Goal: Task Accomplishment & Management: Complete application form

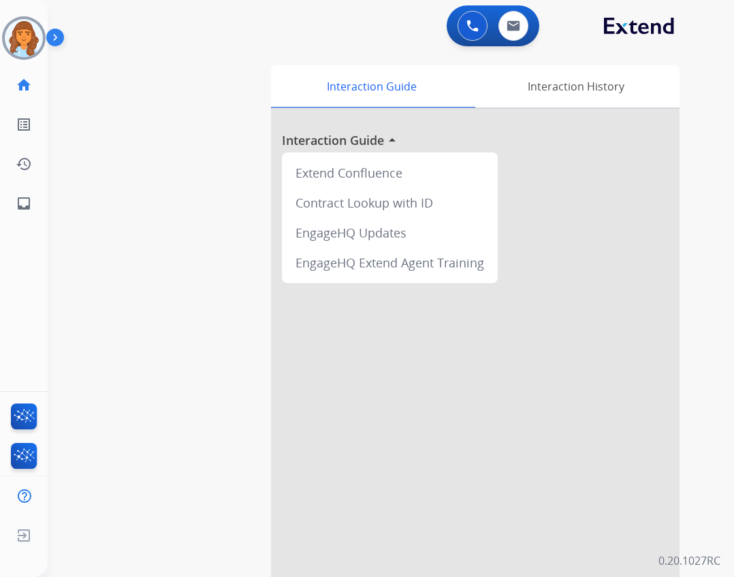
drag, startPoint x: 0, startPoint y: 0, endPoint x: 27, endPoint y: 53, distance: 59.3
click at [27, 53] on img at bounding box center [24, 38] width 38 height 38
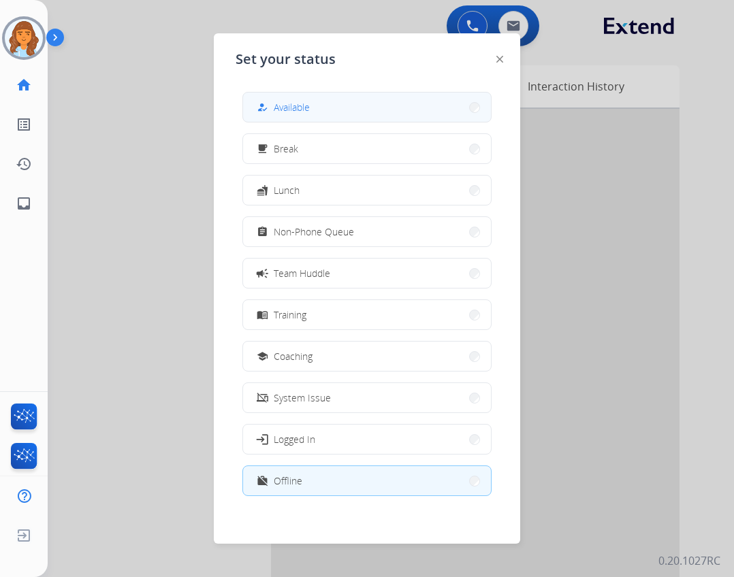
click at [265, 113] on div "how_to_reg" at bounding box center [264, 107] width 20 height 16
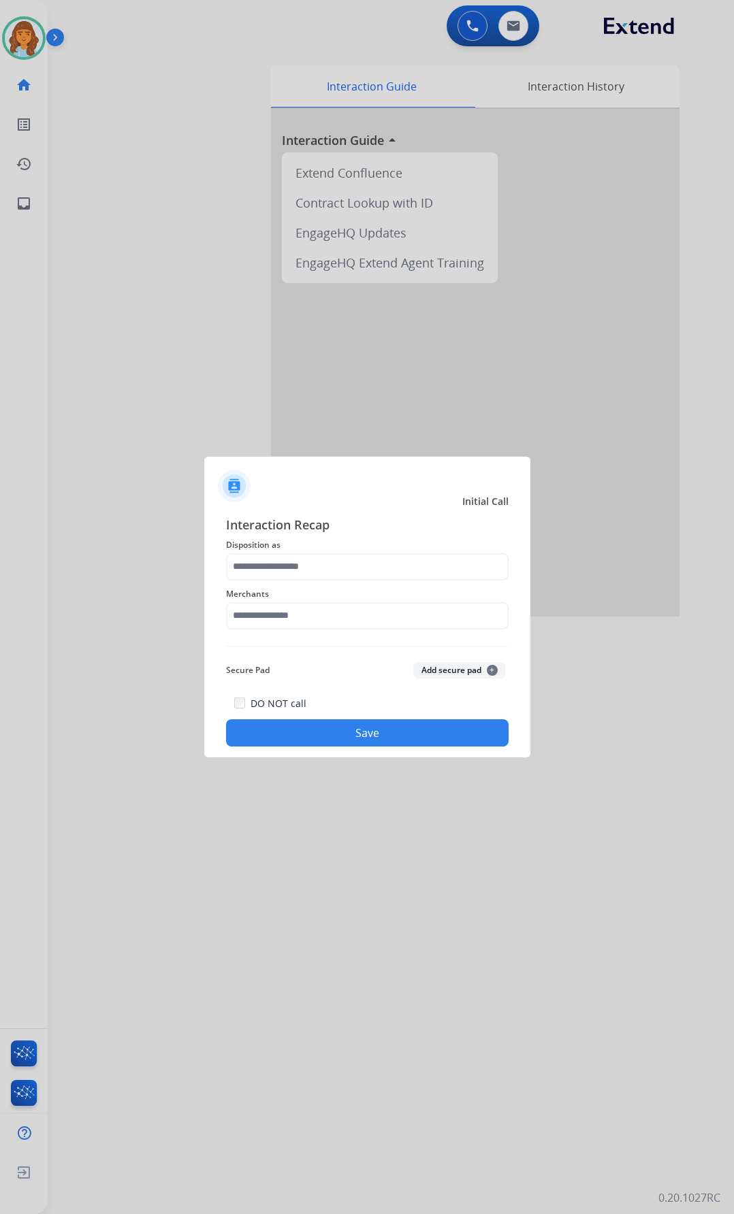
click at [326, 576] on div "Merchants" at bounding box center [367, 607] width 282 height 54
click at [244, 576] on input "text" at bounding box center [367, 615] width 282 height 27
click at [376, 576] on li "Not found" at bounding box center [370, 655] width 259 height 26
type input "*********"
click at [308, 576] on div "Merchants *********" at bounding box center [367, 607] width 282 height 54
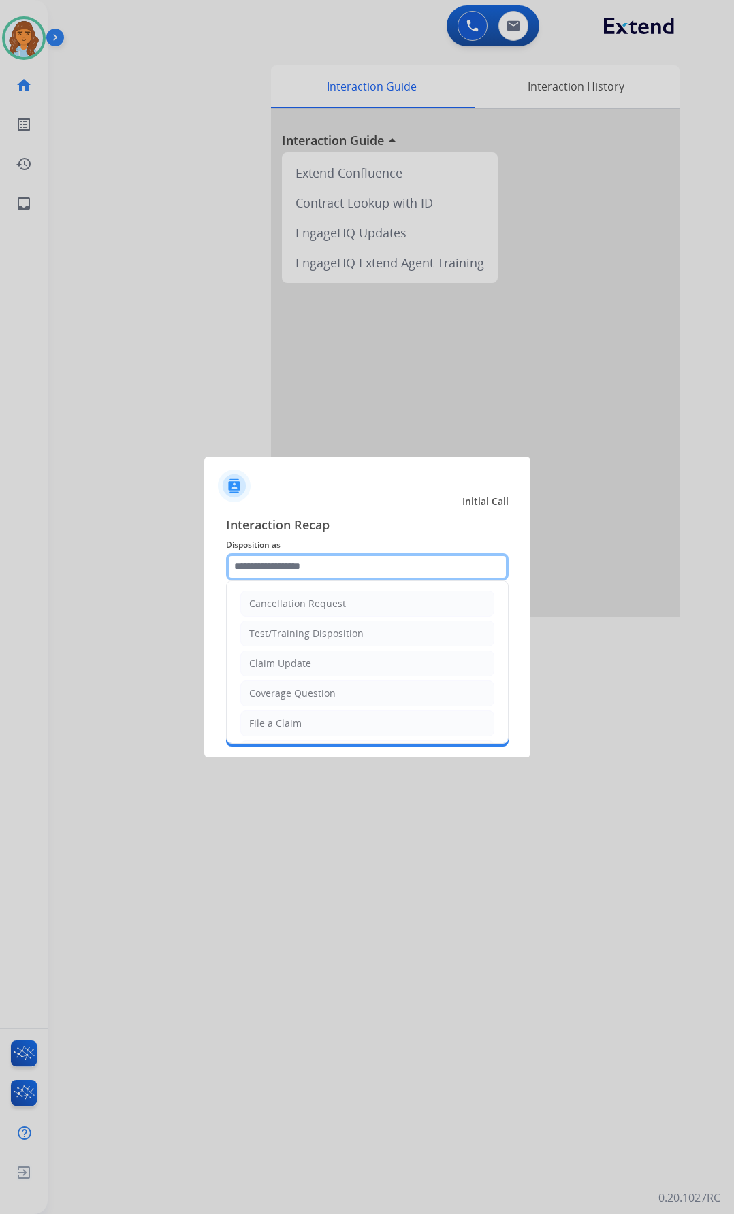
click at [312, 565] on input "text" at bounding box center [367, 566] width 282 height 27
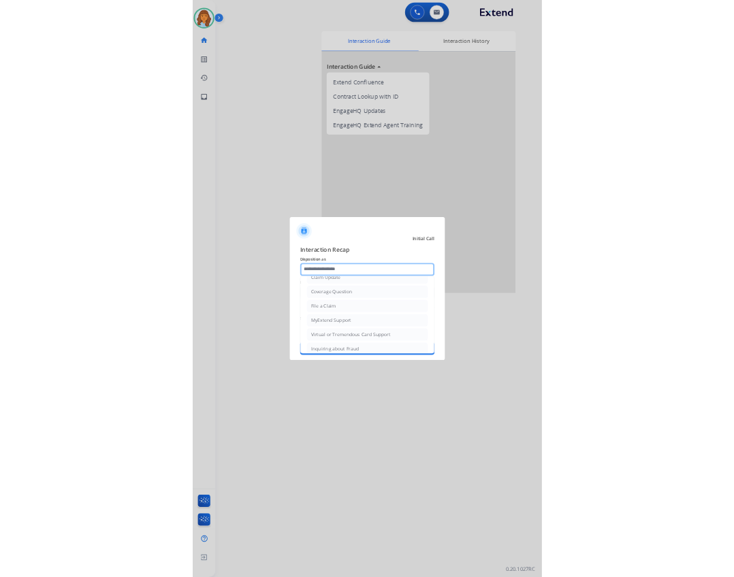
scroll to position [204, 0]
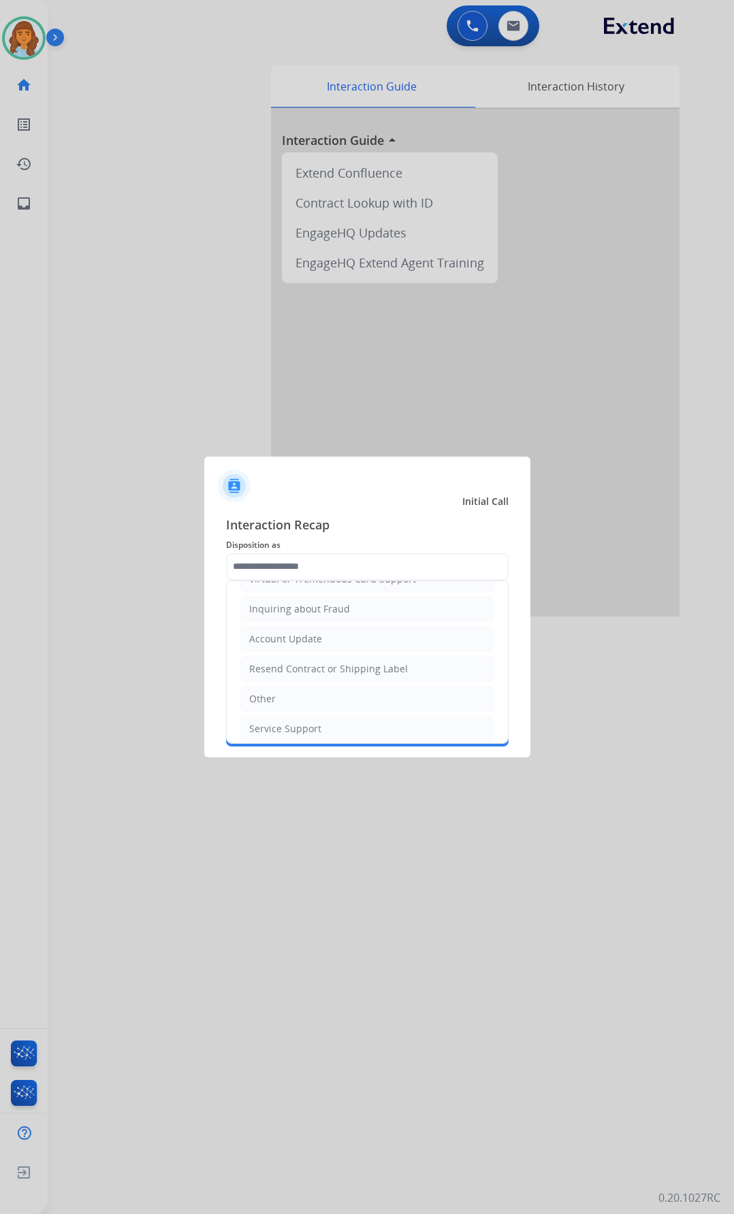
click at [324, 576] on li "Other" at bounding box center [367, 699] width 254 height 26
type input "*****"
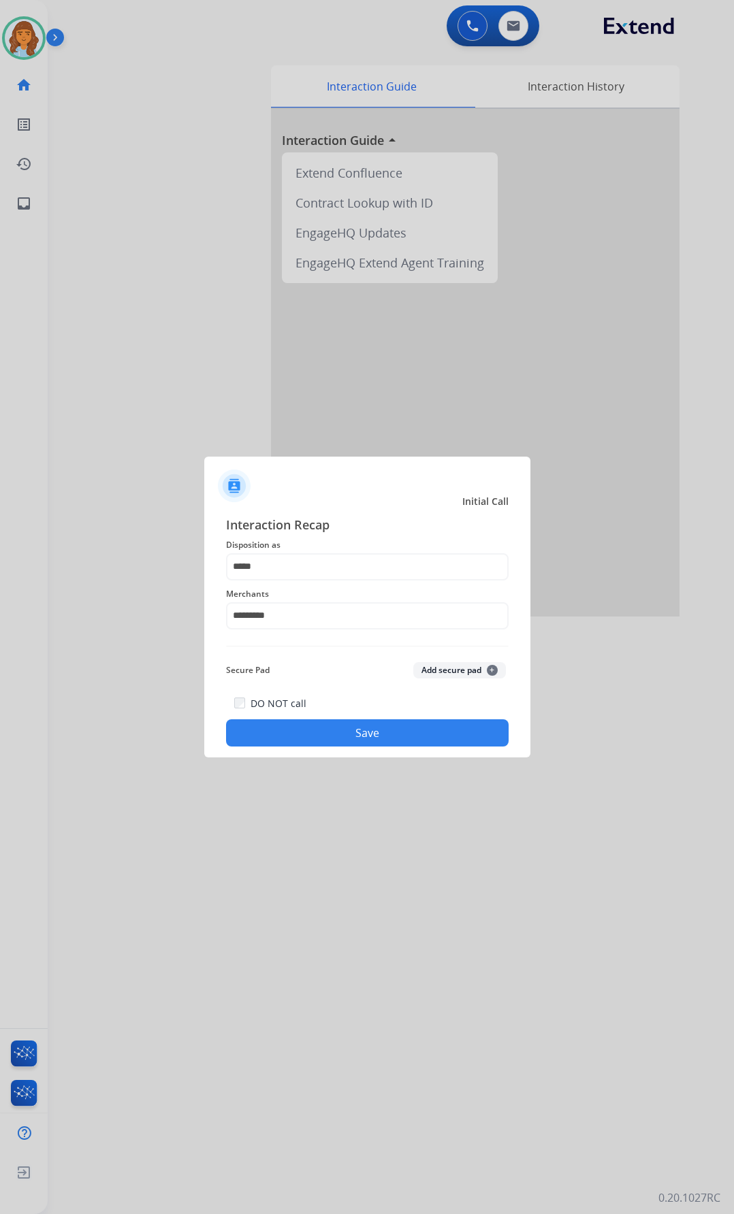
click at [338, 576] on button "Save" at bounding box center [367, 732] width 282 height 27
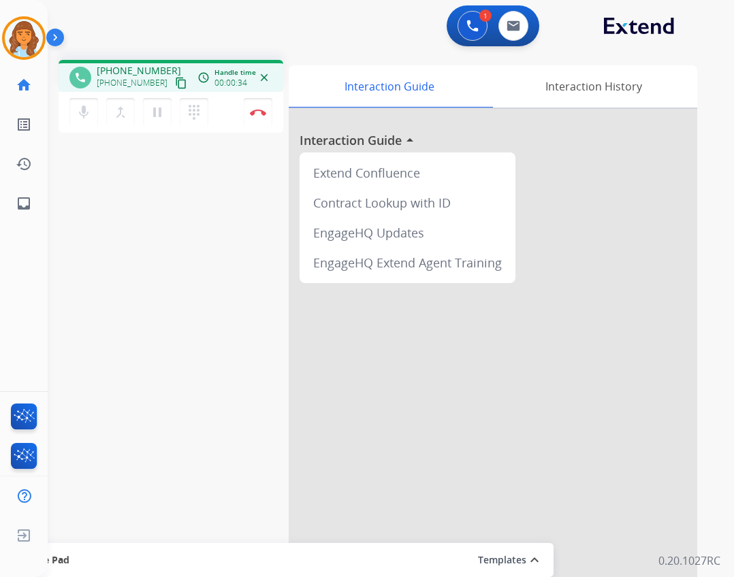
click at [173, 86] on button "content_copy" at bounding box center [181, 83] width 16 height 16
click at [161, 113] on mat-icon "pause" at bounding box center [157, 112] width 16 height 16
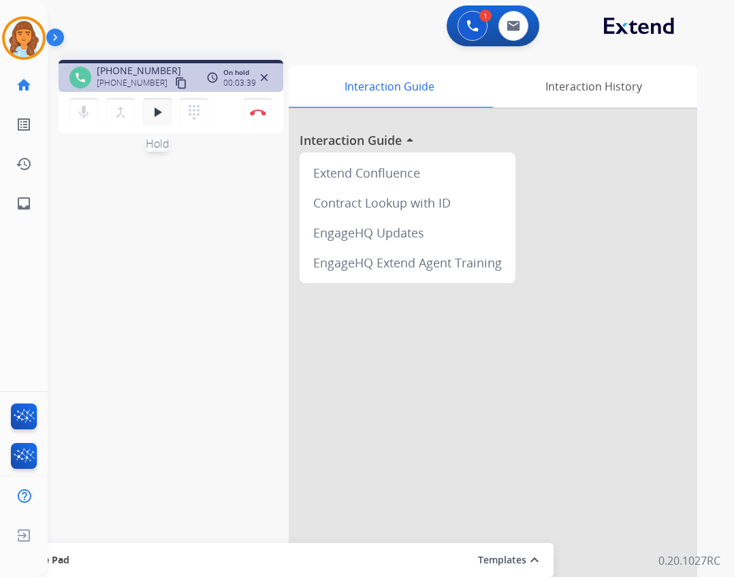
click at [152, 115] on mat-icon "play_arrow" at bounding box center [157, 112] width 16 height 16
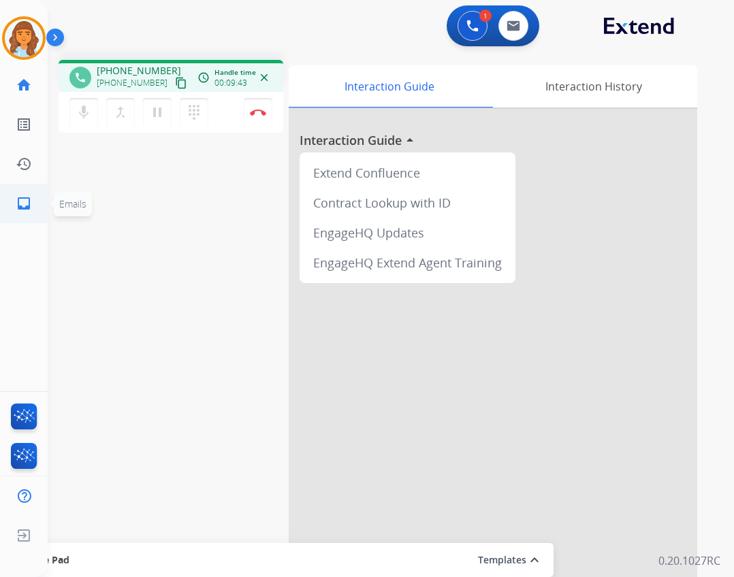
click at [39, 203] on link "inbox Emails" at bounding box center [24, 203] width 38 height 38
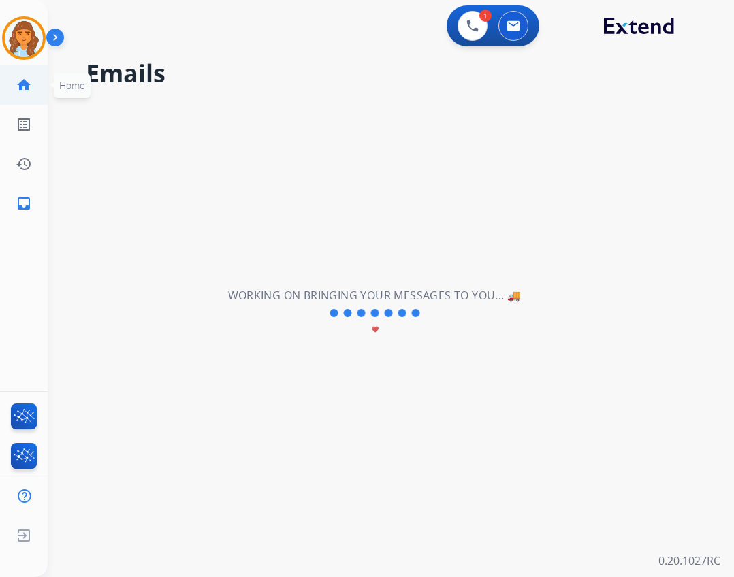
click at [24, 85] on mat-icon "home" at bounding box center [24, 85] width 16 height 16
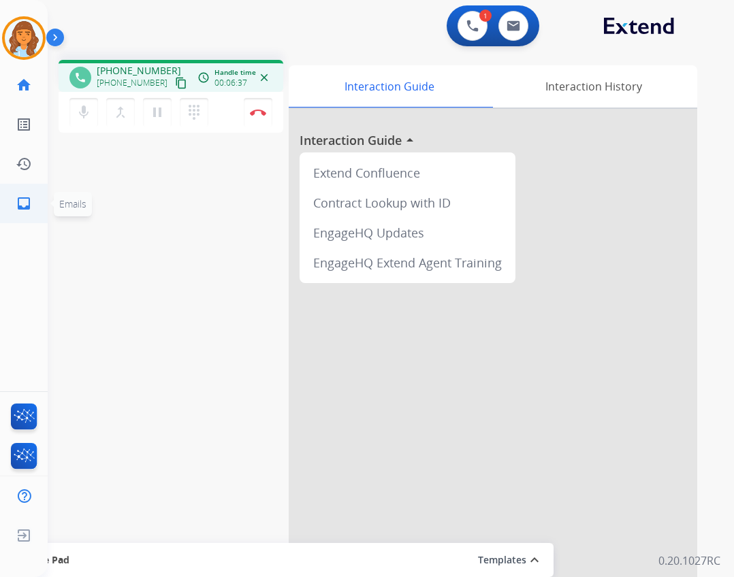
click at [23, 203] on mat-icon "inbox" at bounding box center [24, 203] width 16 height 16
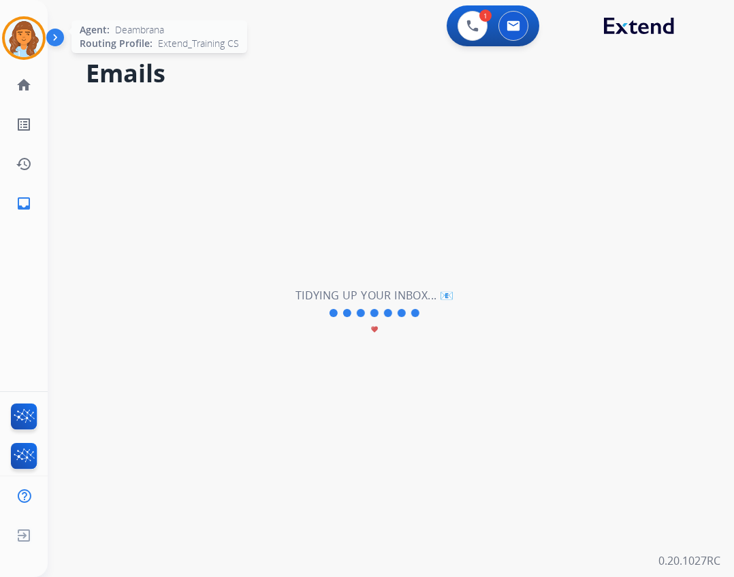
click at [22, 44] on img at bounding box center [24, 38] width 38 height 38
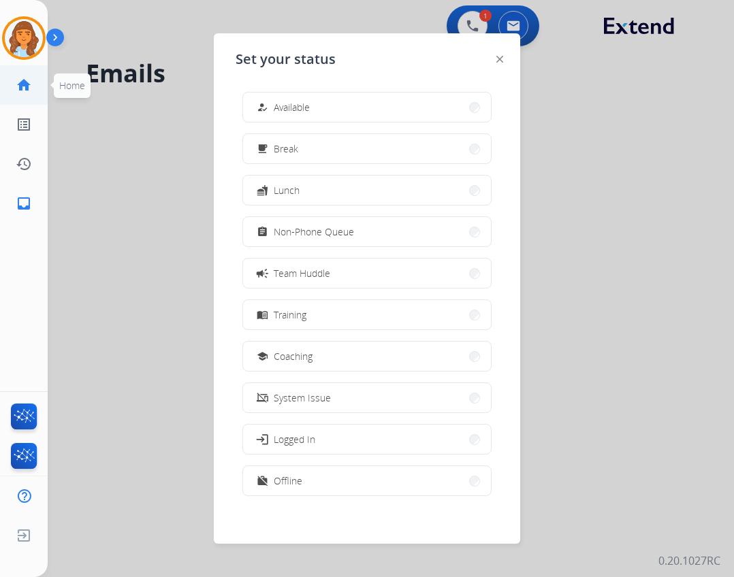
click at [20, 86] on mat-icon "home" at bounding box center [24, 85] width 16 height 16
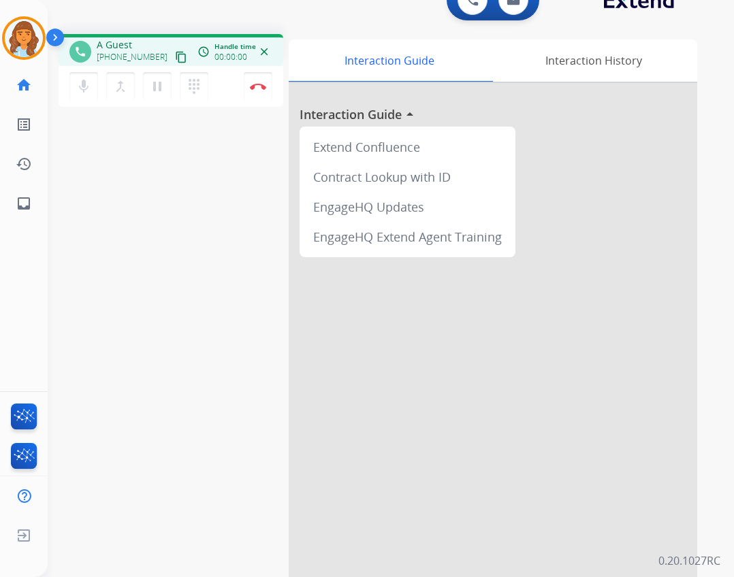
scroll to position [39, 0]
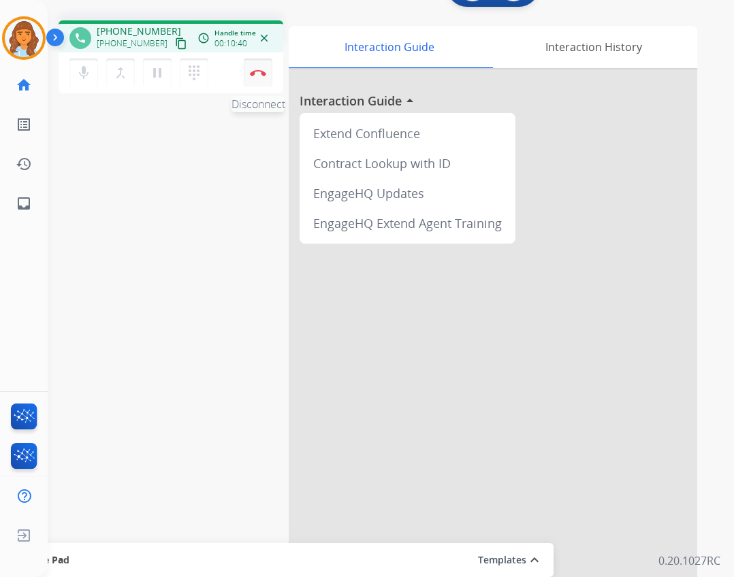
click at [262, 61] on button "Disconnect" at bounding box center [258, 73] width 29 height 29
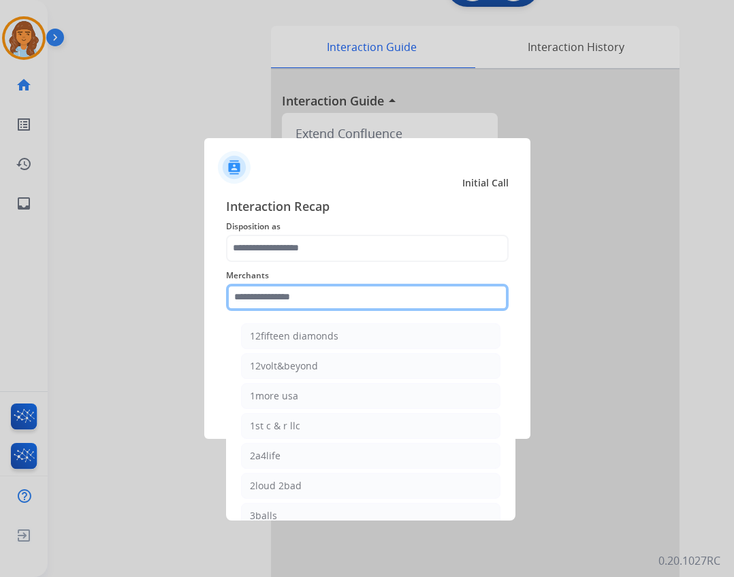
click at [406, 296] on input "text" at bounding box center [367, 297] width 282 height 27
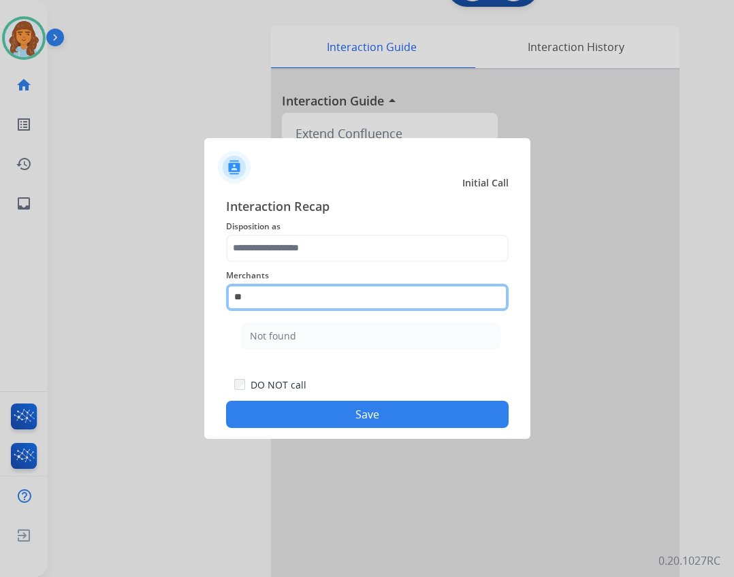
type input "*"
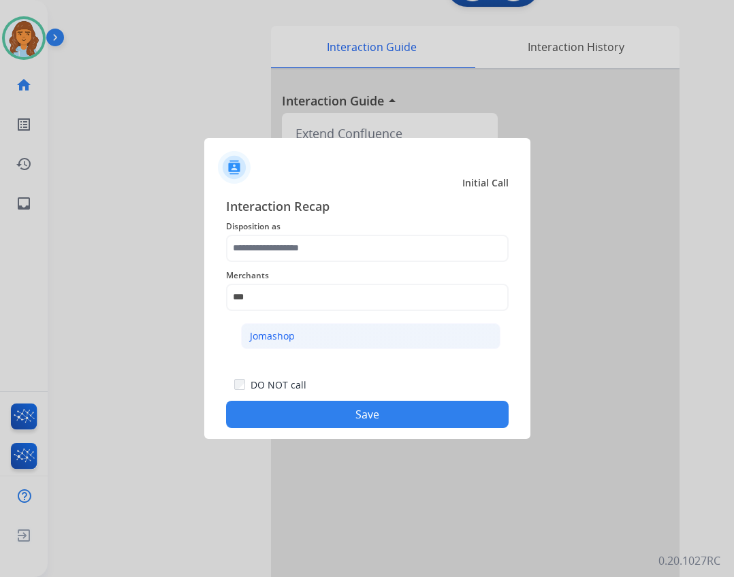
click at [301, 344] on ul "Jomashop" at bounding box center [370, 339] width 267 height 46
click at [303, 340] on li "Jomashop" at bounding box center [370, 336] width 259 height 26
type input "********"
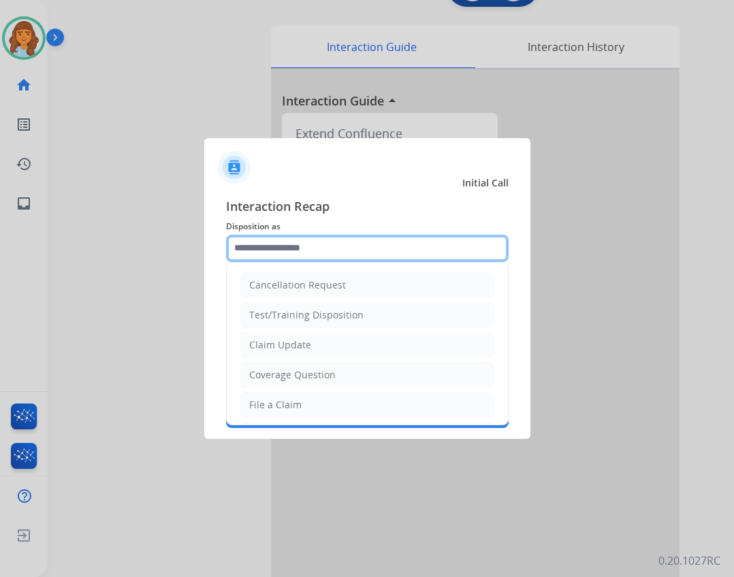
click at [353, 256] on input "text" at bounding box center [367, 248] width 282 height 27
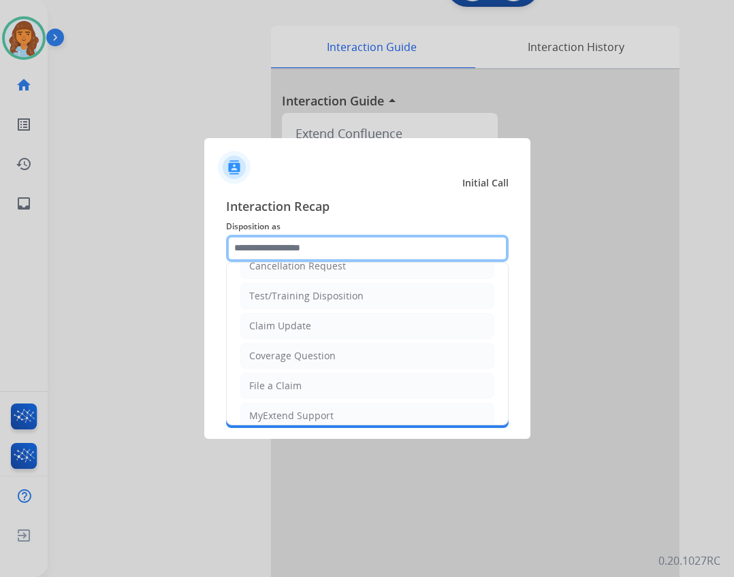
scroll to position [8, 0]
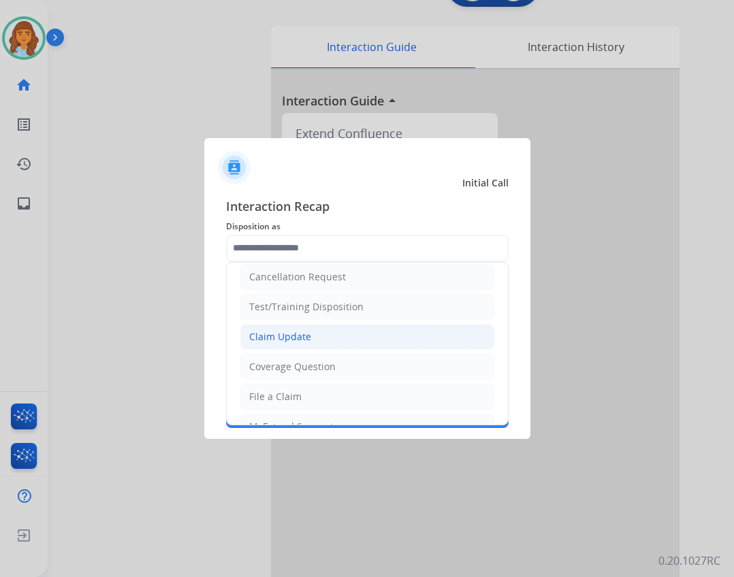
click at [343, 337] on li "Claim Update" at bounding box center [367, 337] width 254 height 26
type input "**********"
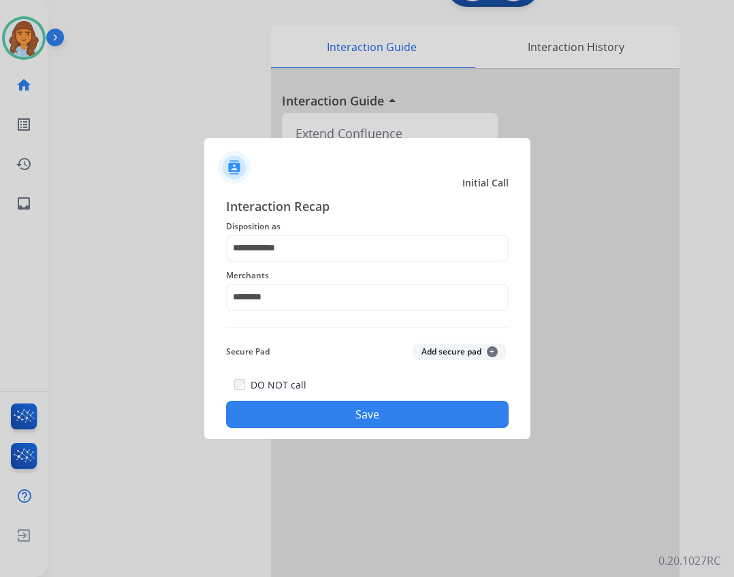
click at [415, 422] on button "Save" at bounding box center [367, 414] width 282 height 27
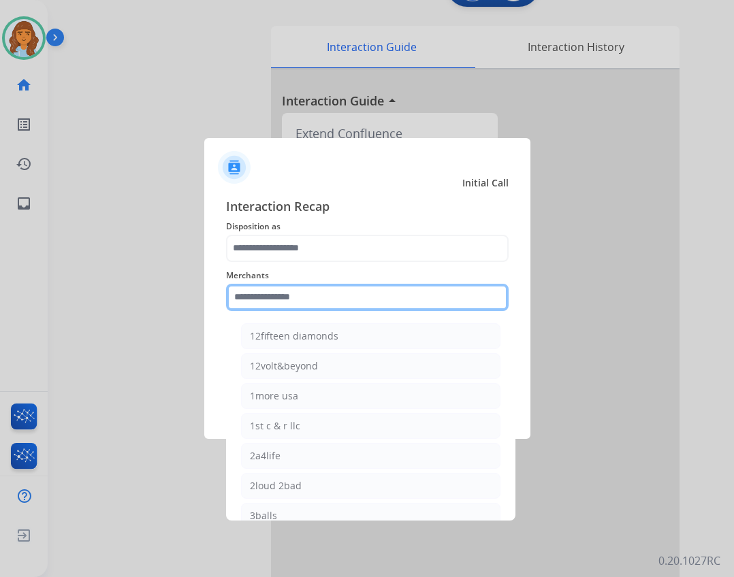
click at [308, 302] on input "text" at bounding box center [367, 297] width 282 height 27
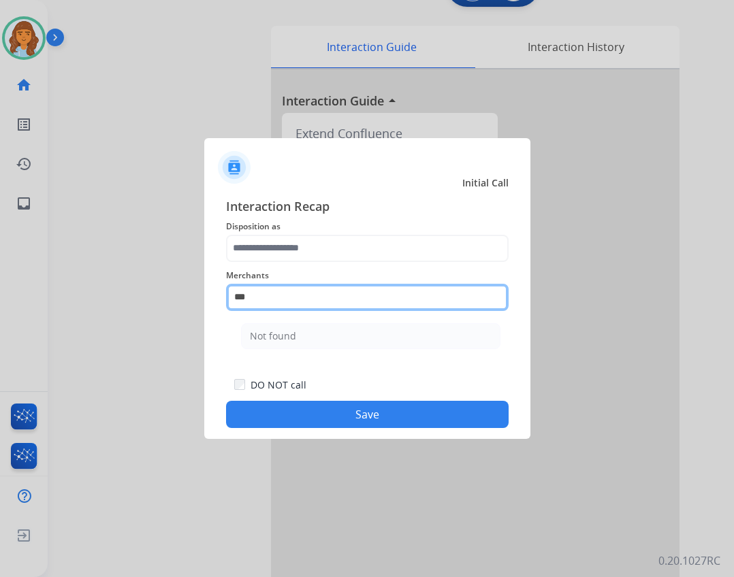
type input "*********"
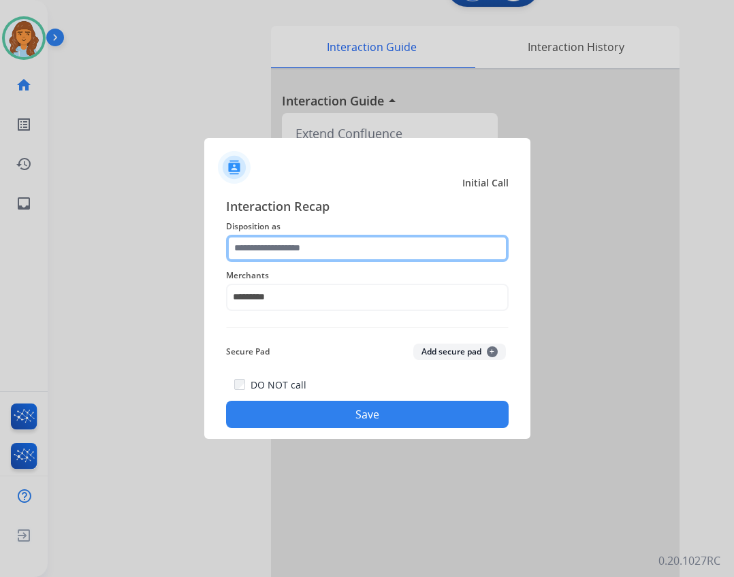
click at [350, 246] on input "text" at bounding box center [367, 248] width 282 height 27
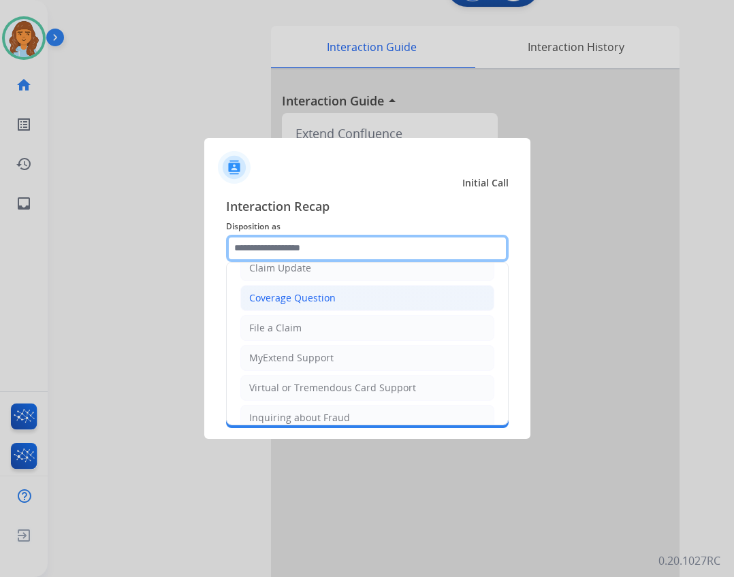
scroll to position [204, 0]
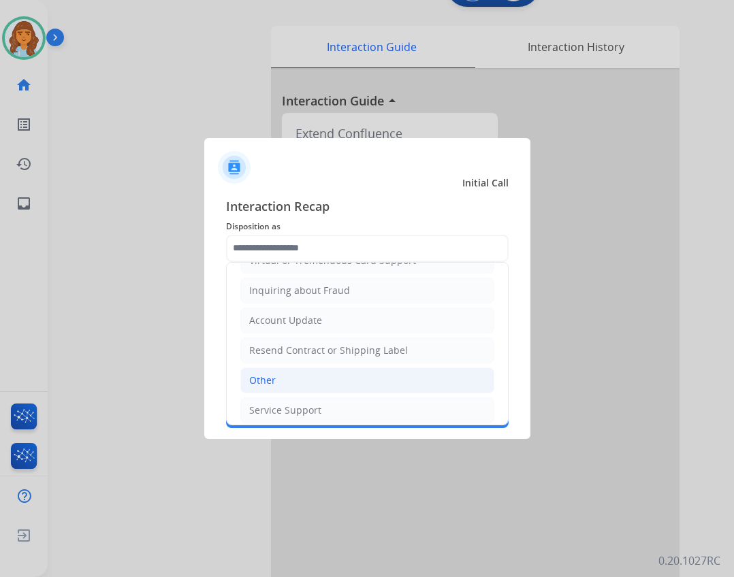
click at [301, 376] on li "Other" at bounding box center [367, 380] width 254 height 26
type input "*****"
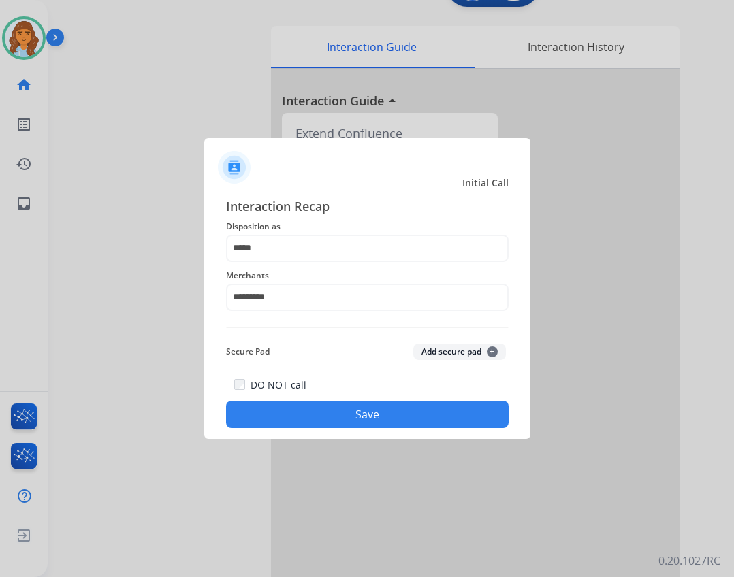
click at [347, 412] on button "Save" at bounding box center [367, 414] width 282 height 27
click at [348, 412] on button "Save" at bounding box center [367, 414] width 282 height 27
click at [397, 421] on button "Save" at bounding box center [367, 414] width 282 height 27
click at [404, 410] on button "Save" at bounding box center [367, 414] width 282 height 27
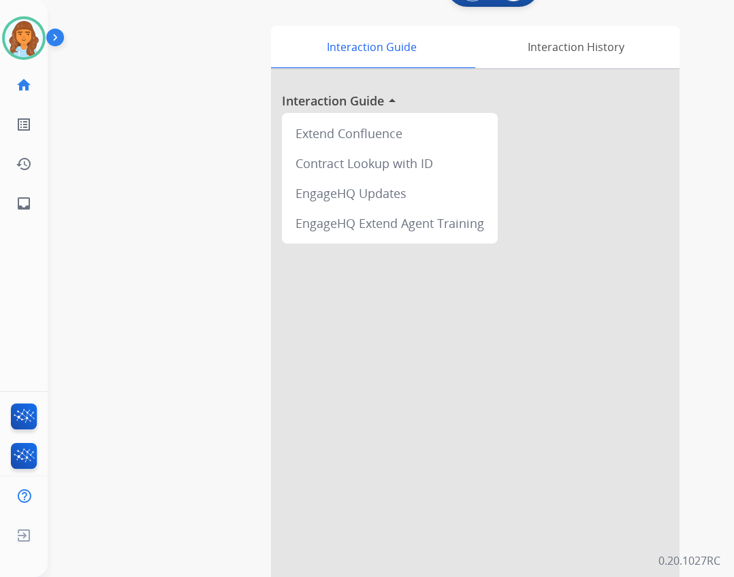
click at [404, 410] on div at bounding box center [475, 323] width 408 height 508
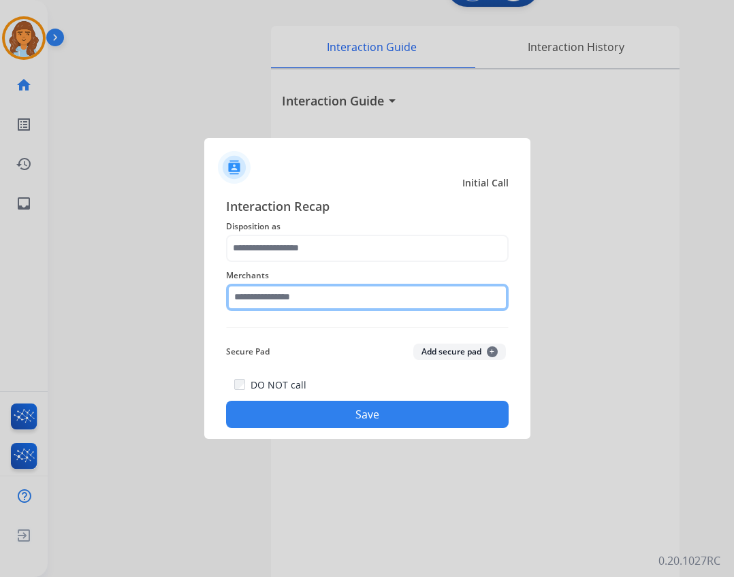
click at [299, 299] on input "text" at bounding box center [367, 297] width 282 height 27
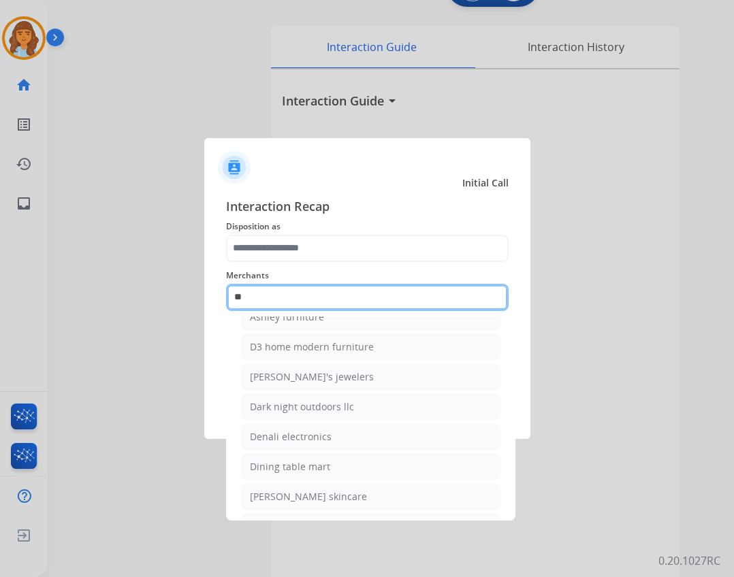
scroll to position [0, 0]
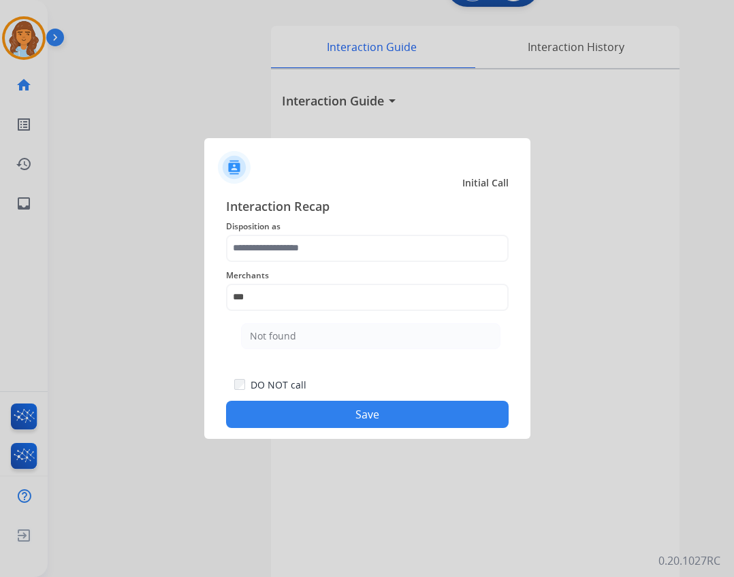
click at [269, 330] on div "Not found" at bounding box center [273, 336] width 46 height 14
type input "*********"
click at [312, 216] on span "Interaction Recap" at bounding box center [367, 208] width 282 height 22
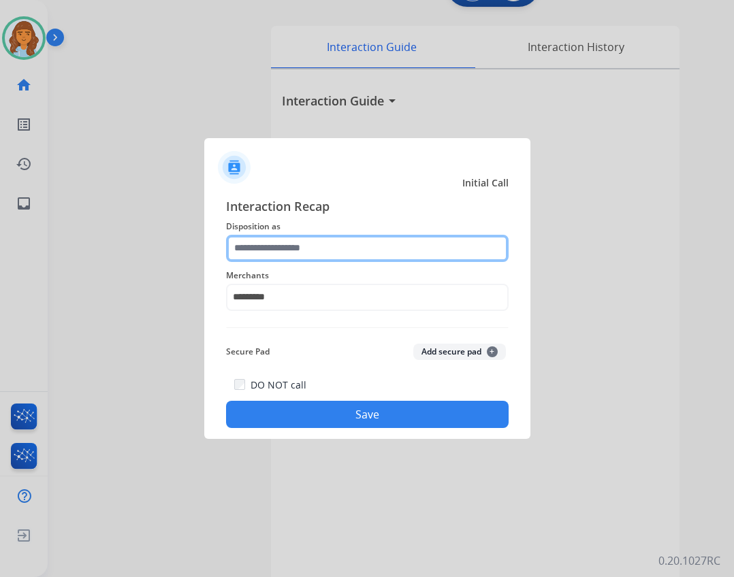
click at [310, 236] on input "text" at bounding box center [367, 248] width 282 height 27
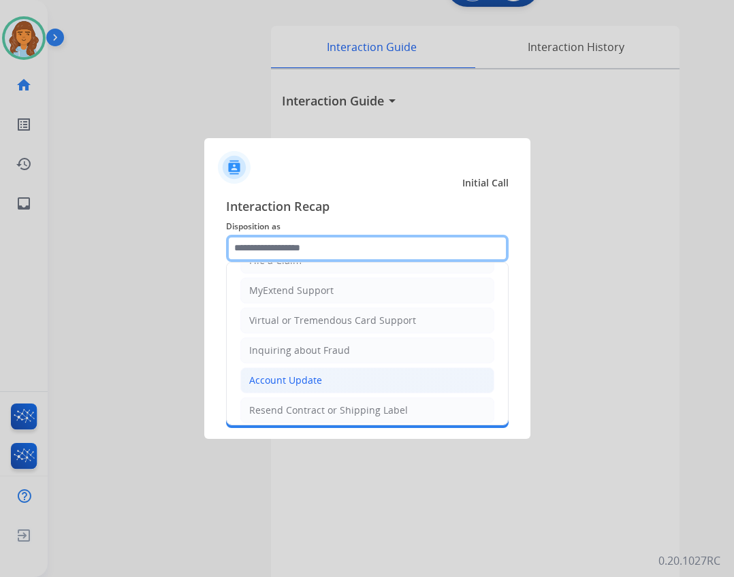
scroll to position [212, 0]
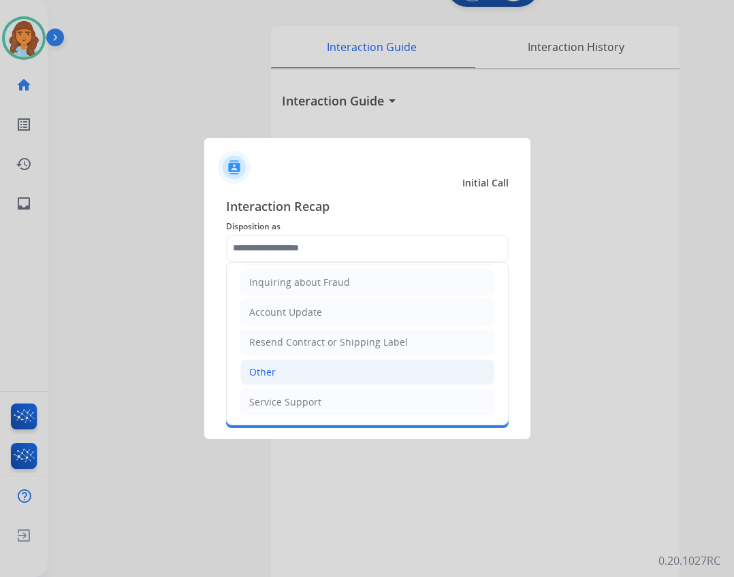
click at [284, 376] on li "Other" at bounding box center [367, 372] width 254 height 26
type input "*****"
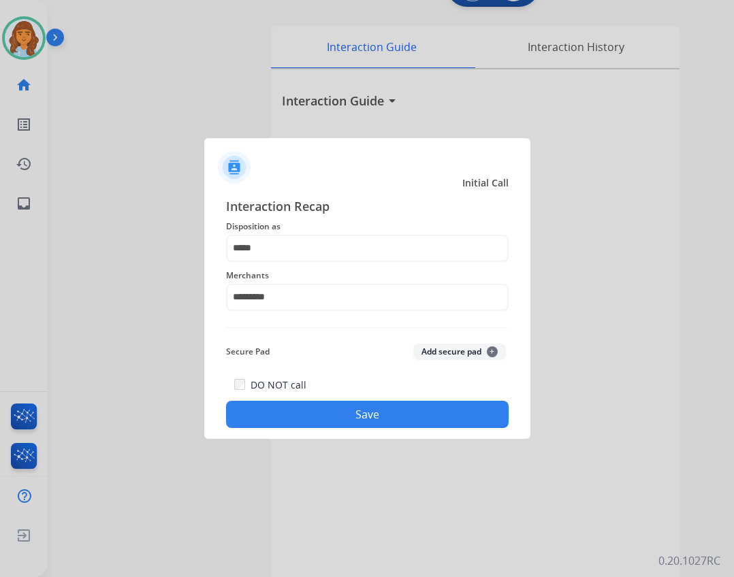
click at [291, 399] on div "DO NOT call Save" at bounding box center [367, 402] width 282 height 52
click at [289, 411] on button "Save" at bounding box center [367, 414] width 282 height 27
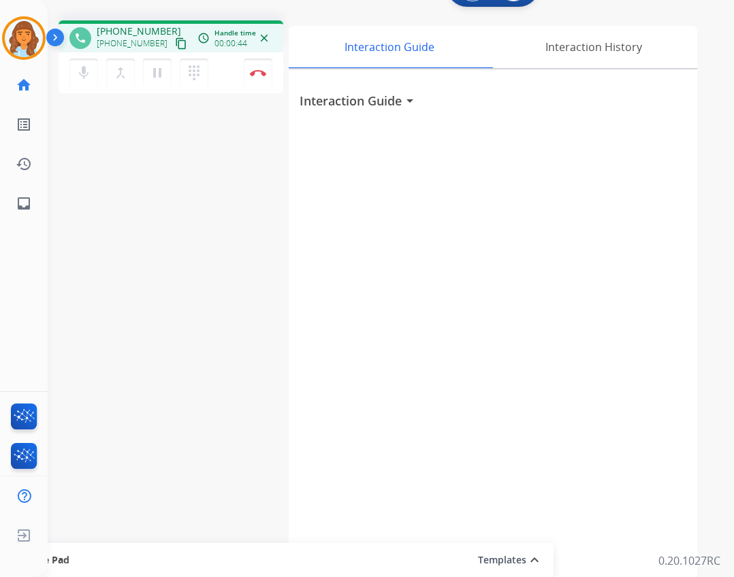
click at [175, 45] on mat-icon "content_copy" at bounding box center [181, 43] width 12 height 12
drag, startPoint x: 165, startPoint y: 78, endPoint x: 198, endPoint y: 76, distance: 33.5
click at [198, 76] on div "mic Mute merge_type Bridge pause Hold dialpad Dialpad" at bounding box center [142, 73] width 147 height 29
click at [198, 76] on mat-icon "dialpad" at bounding box center [194, 73] width 16 height 16
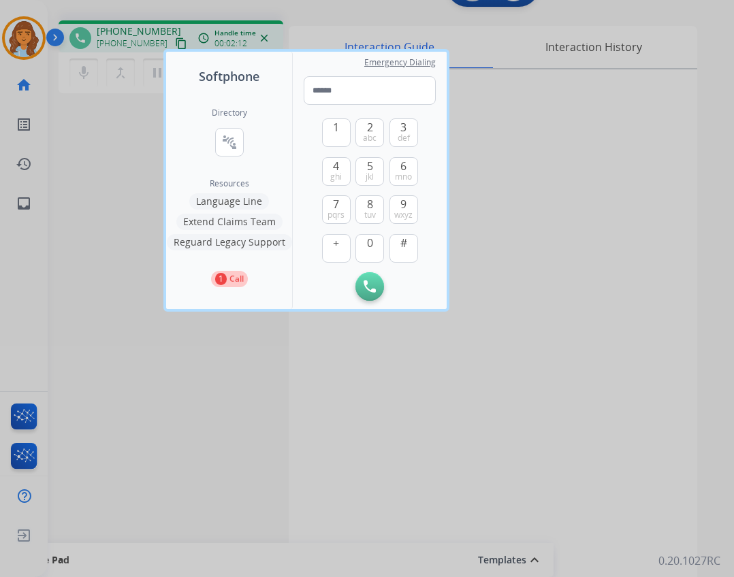
click at [245, 217] on button "Extend Claims Team" at bounding box center [229, 222] width 106 height 16
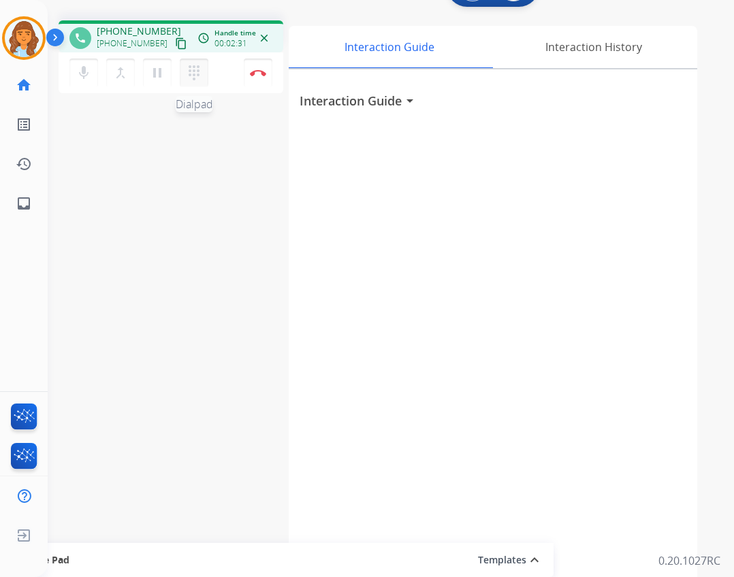
click at [192, 75] on mat-icon "dialpad" at bounding box center [194, 73] width 16 height 16
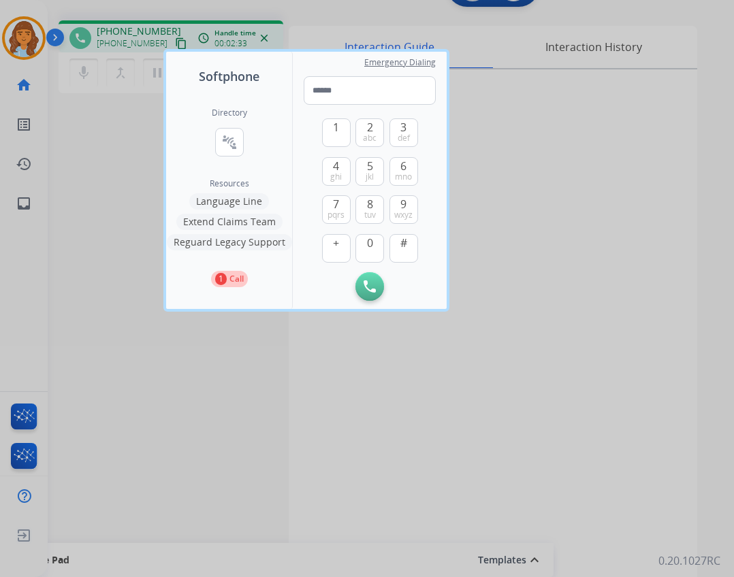
click at [259, 242] on div "Directory connect_without_contact Resource Directory Resources Language Line Ex…" at bounding box center [229, 197] width 126 height 223
click at [255, 223] on button "Extend Claims Team" at bounding box center [229, 222] width 106 height 16
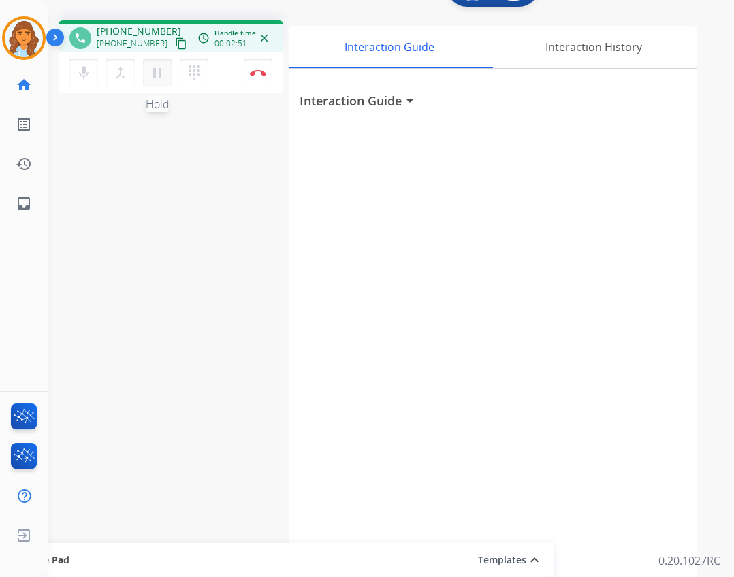
click at [161, 71] on mat-icon "pause" at bounding box center [157, 73] width 16 height 16
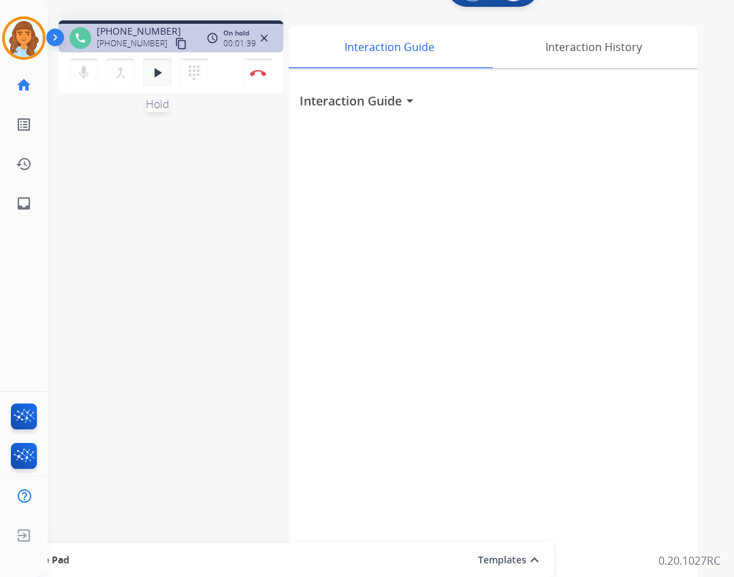
click at [159, 82] on button "play_arrow Hold" at bounding box center [157, 73] width 29 height 29
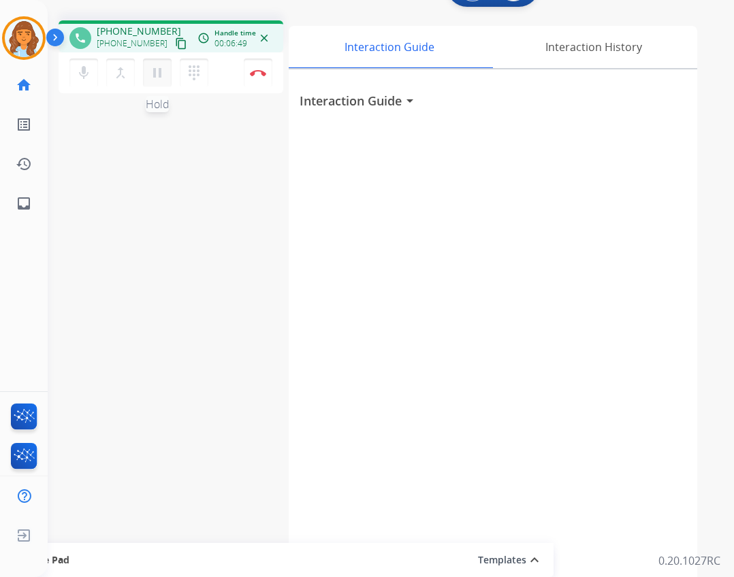
click at [154, 77] on mat-icon "pause" at bounding box center [157, 73] width 16 height 16
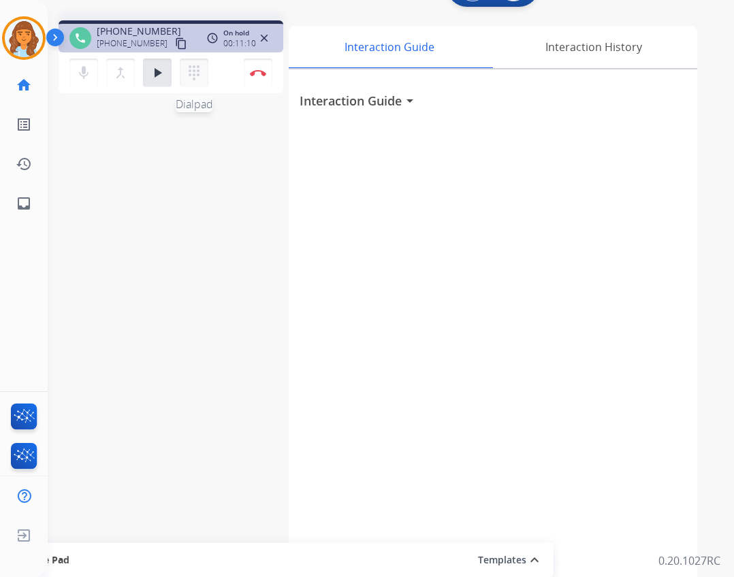
click at [191, 78] on mat-icon "dialpad" at bounding box center [194, 73] width 16 height 16
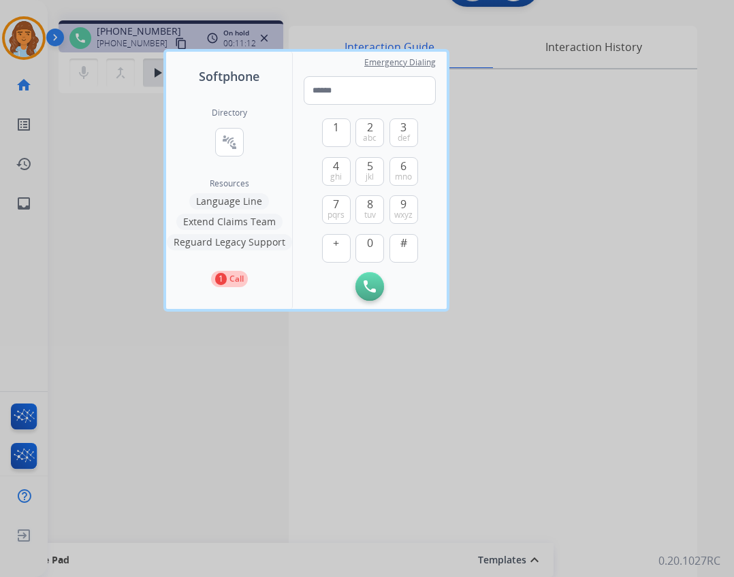
click at [232, 229] on button "Extend Claims Team" at bounding box center [229, 222] width 106 height 16
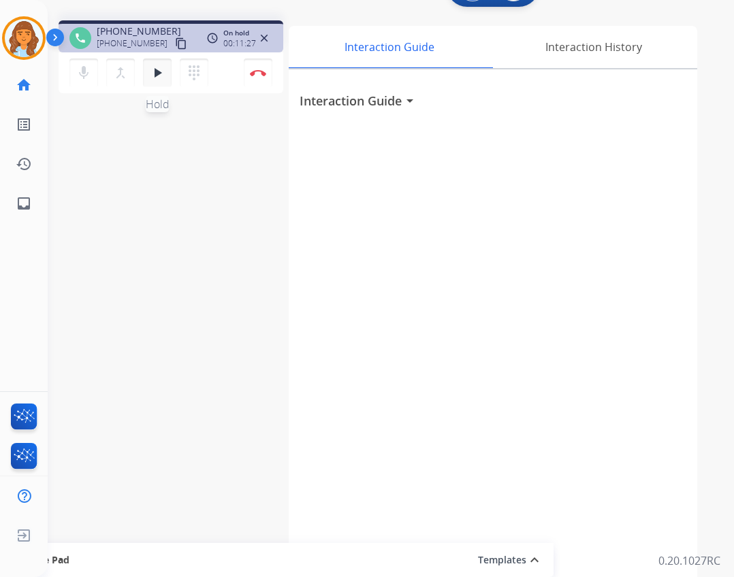
click at [165, 78] on button "play_arrow Hold" at bounding box center [157, 73] width 29 height 29
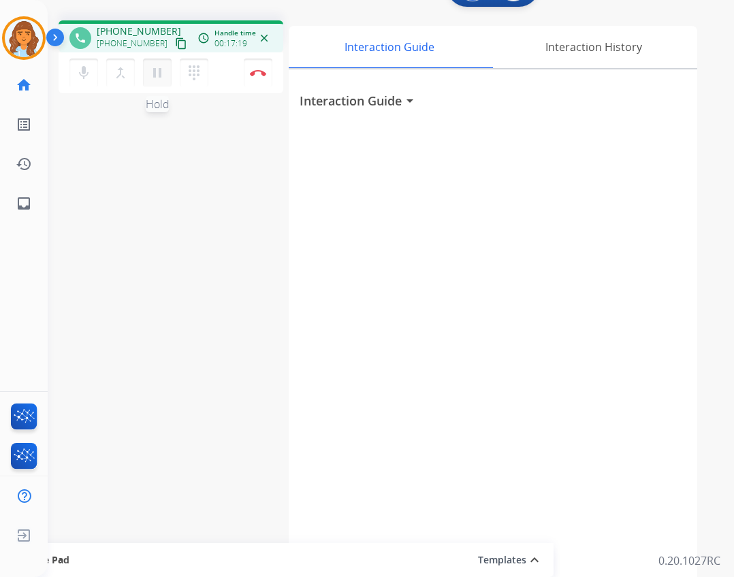
click at [164, 81] on button "pause Hold" at bounding box center [157, 73] width 29 height 29
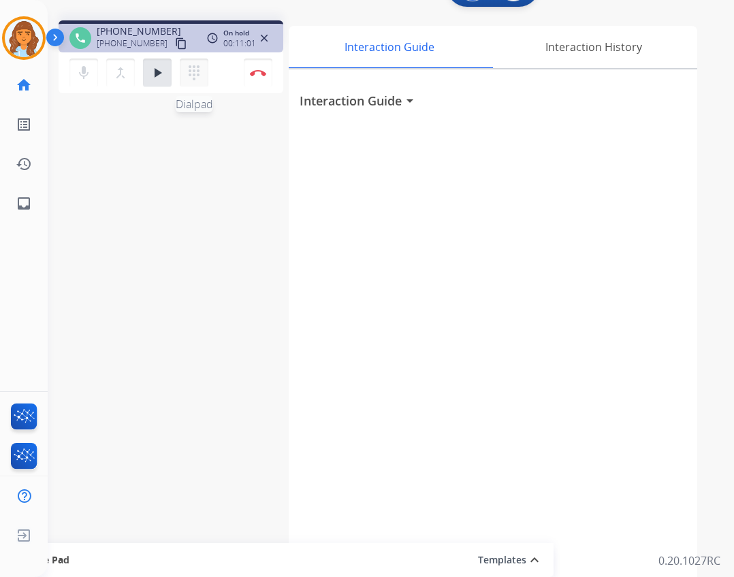
click at [186, 76] on mat-icon "dialpad" at bounding box center [194, 73] width 16 height 16
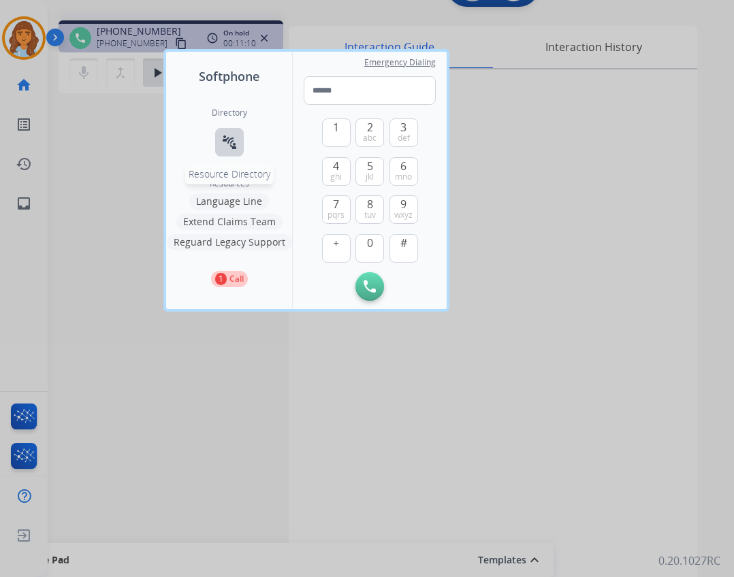
click at [220, 144] on button "connect_without_contact Resource Directory" at bounding box center [229, 142] width 29 height 29
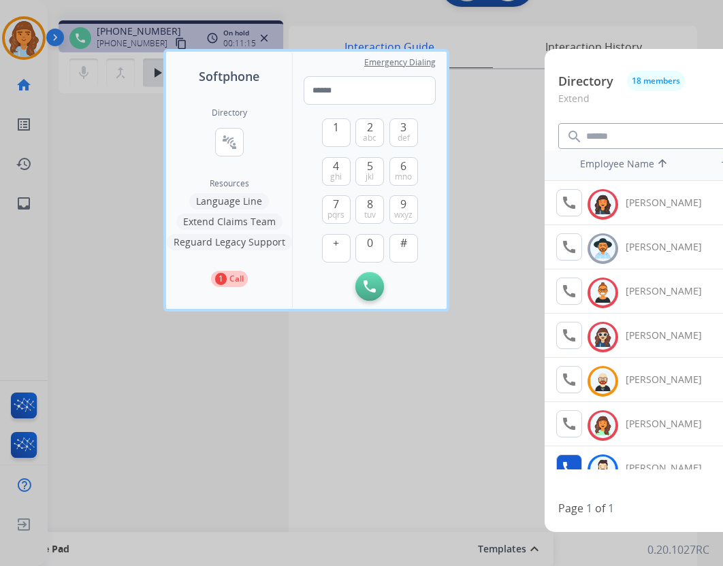
click at [574, 461] on mat-icon "call" at bounding box center [569, 468] width 16 height 16
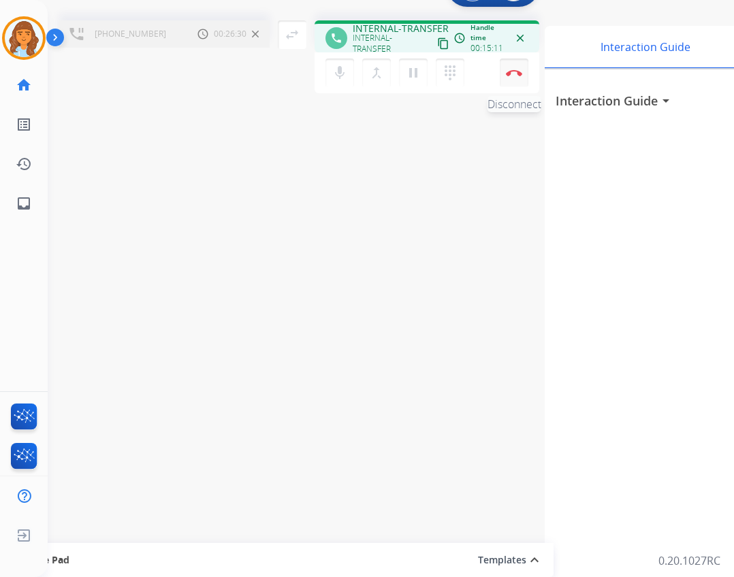
click at [522, 75] on button "Disconnect" at bounding box center [513, 73] width 29 height 29
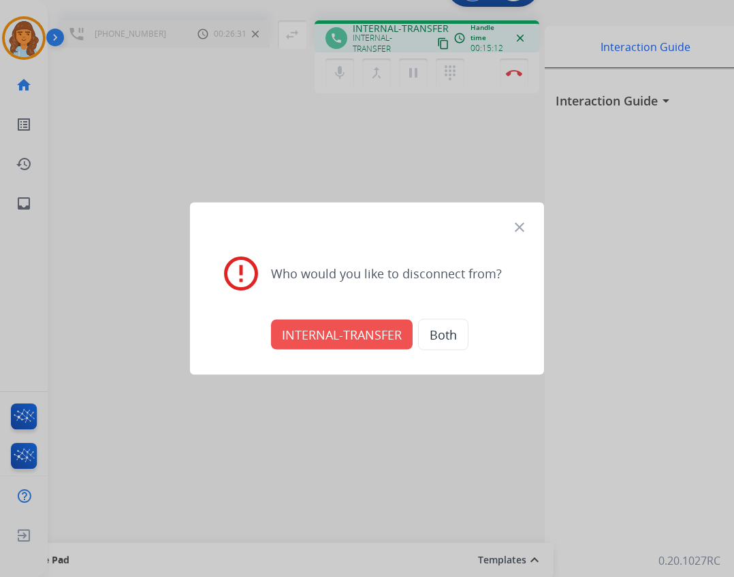
click at [384, 331] on button "INTERNAL-TRANSFER" at bounding box center [342, 335] width 142 height 30
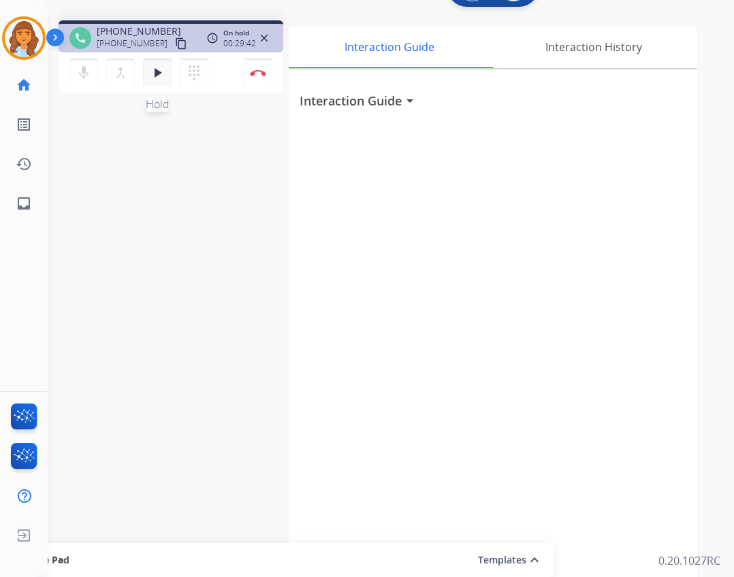
click at [165, 78] on button "play_arrow Hold" at bounding box center [157, 73] width 29 height 29
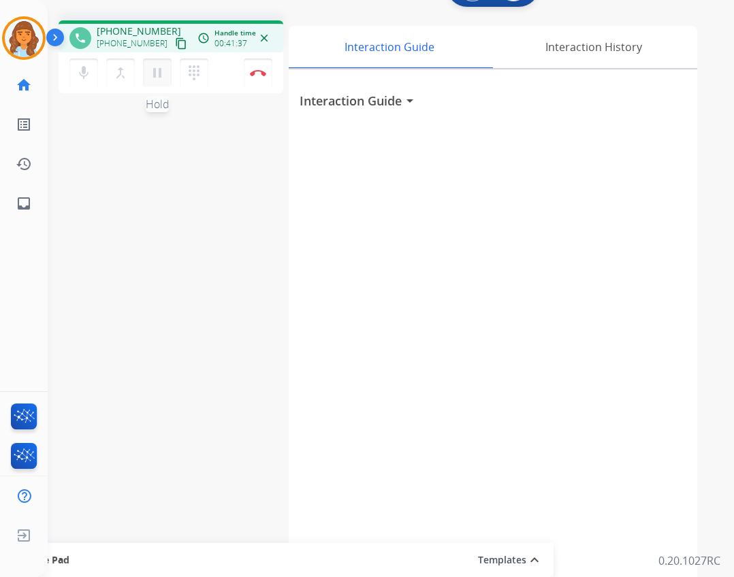
click at [155, 73] on mat-icon "pause" at bounding box center [157, 73] width 16 height 16
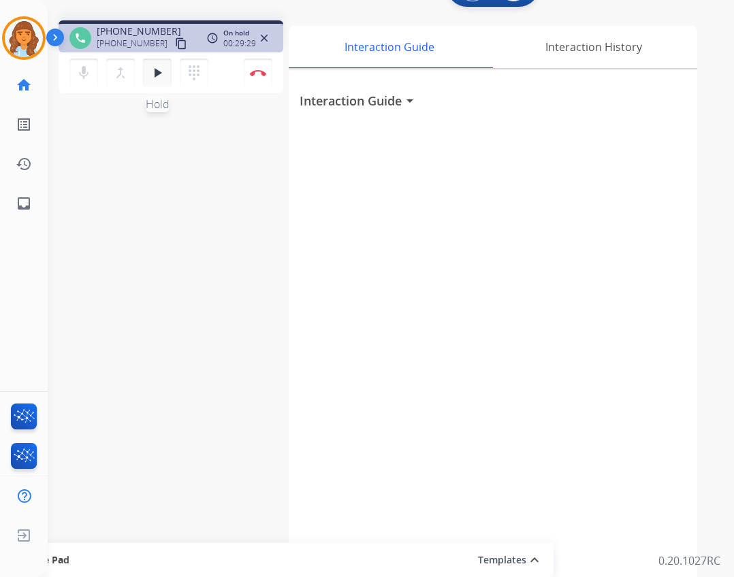
click at [169, 73] on button "play_arrow Hold" at bounding box center [157, 73] width 29 height 29
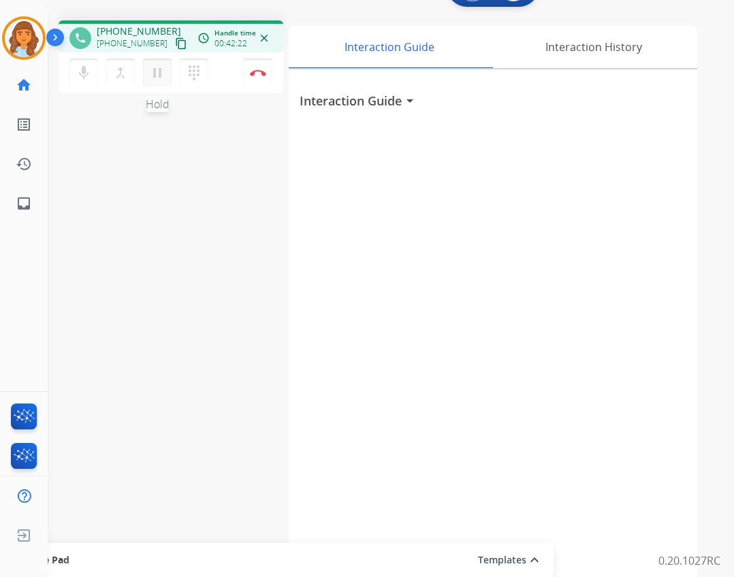
click at [162, 76] on mat-icon "pause" at bounding box center [157, 73] width 16 height 16
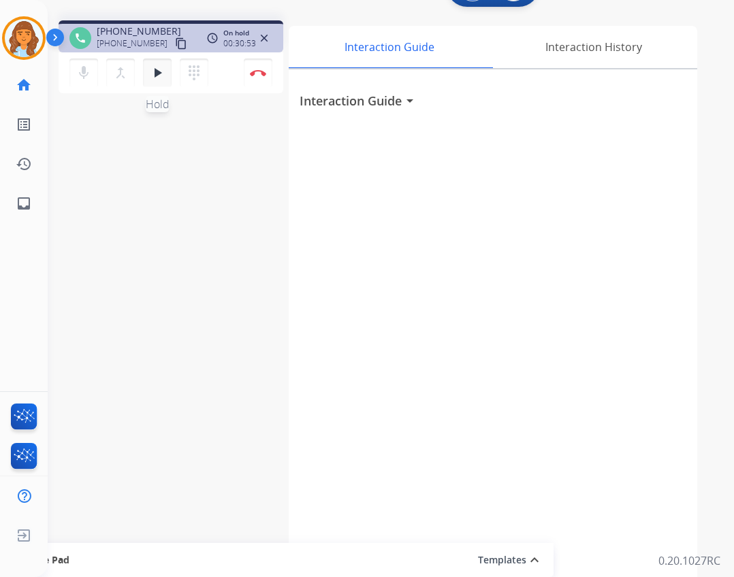
click at [151, 67] on mat-icon "play_arrow" at bounding box center [157, 73] width 16 height 16
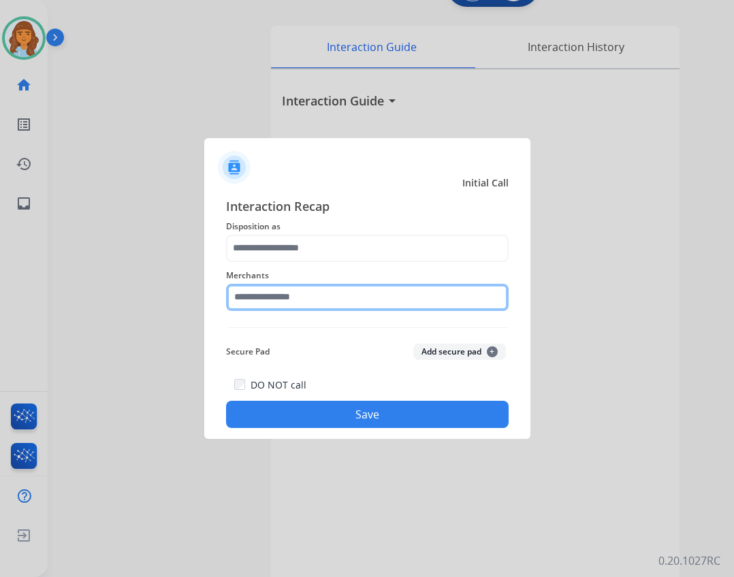
click at [305, 300] on input "text" at bounding box center [367, 297] width 282 height 27
click at [397, 298] on input "text" at bounding box center [367, 297] width 282 height 27
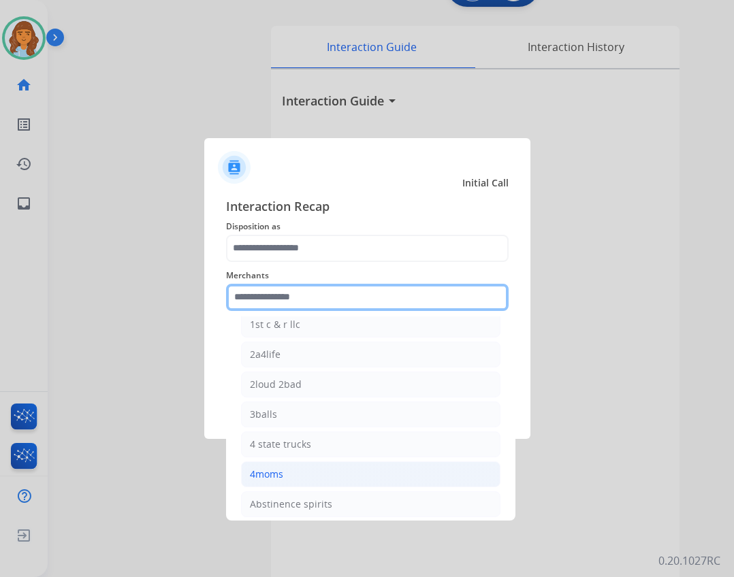
scroll to position [272, 0]
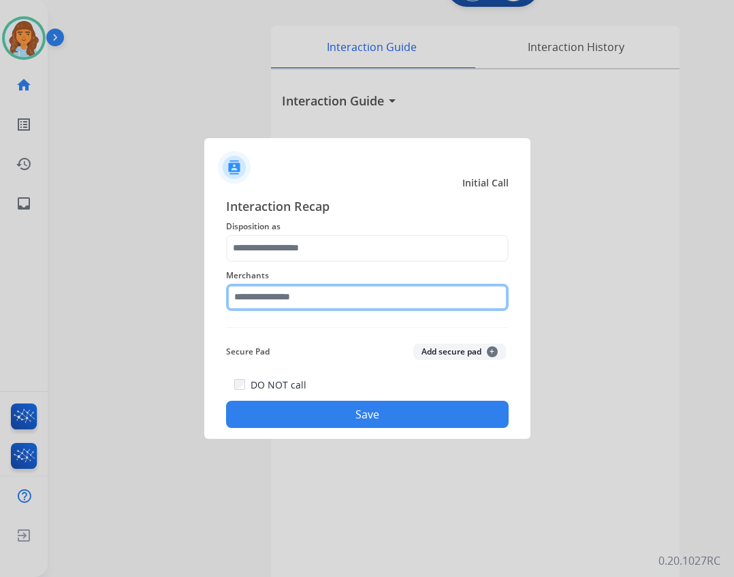
click at [309, 295] on input "text" at bounding box center [367, 297] width 282 height 27
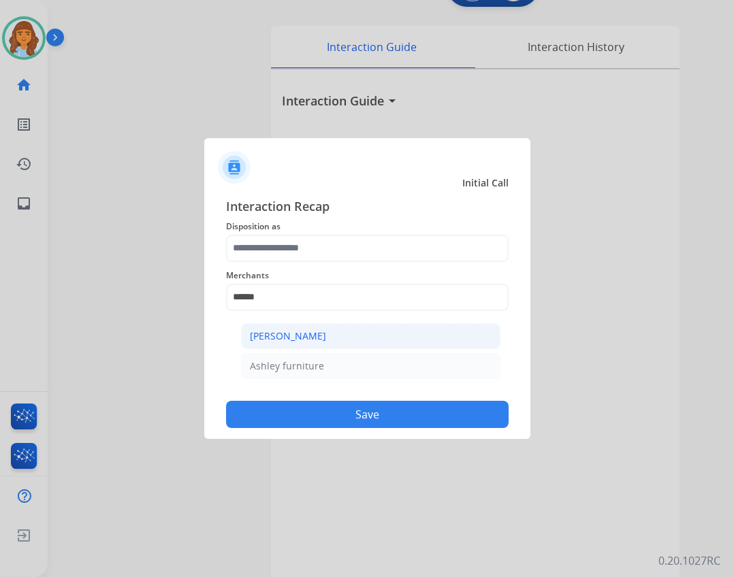
click at [415, 329] on li "[PERSON_NAME]" at bounding box center [370, 336] width 259 height 26
type input "**********"
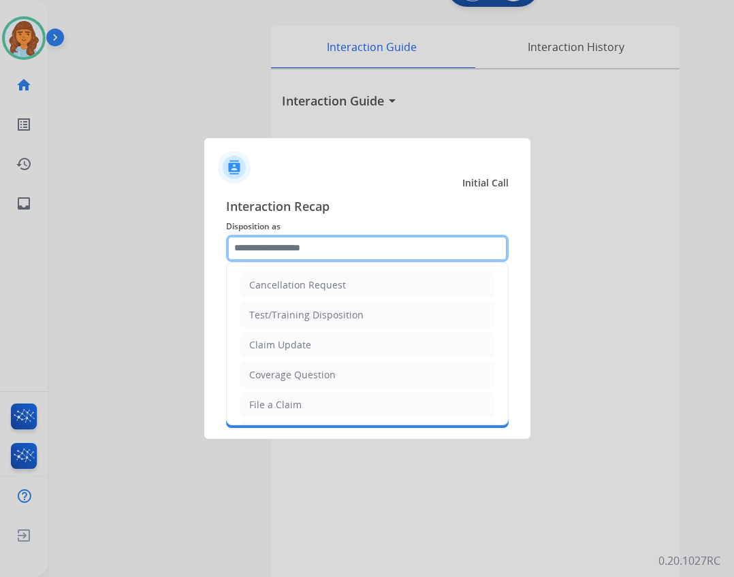
click at [342, 242] on input "text" at bounding box center [367, 248] width 282 height 27
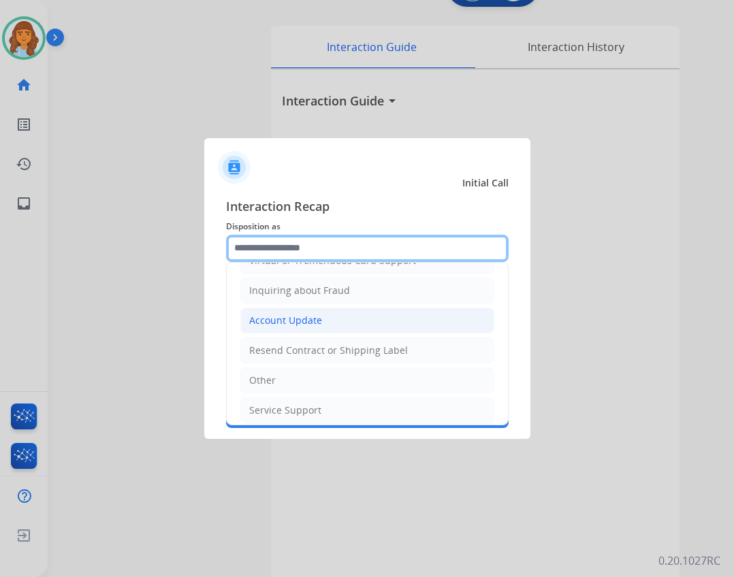
scroll to position [0, 0]
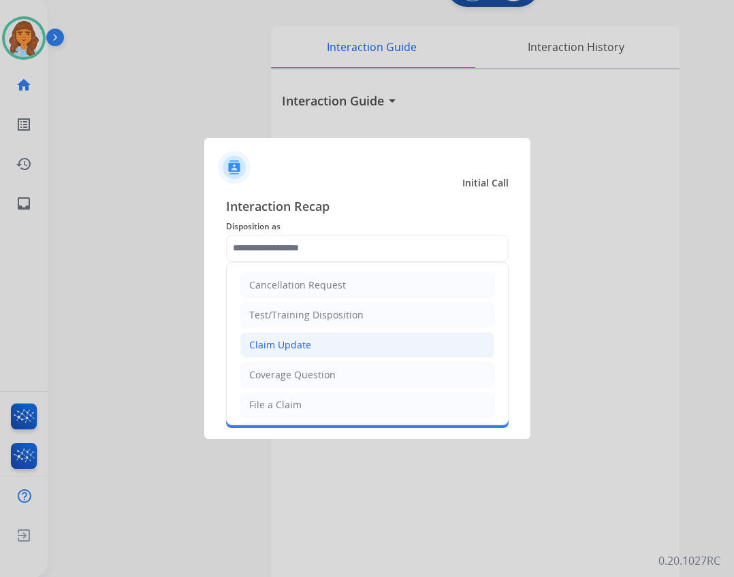
drag, startPoint x: 357, startPoint y: 342, endPoint x: 355, endPoint y: 381, distance: 39.6
click at [357, 342] on li "Claim Update" at bounding box center [367, 345] width 254 height 26
type input "**********"
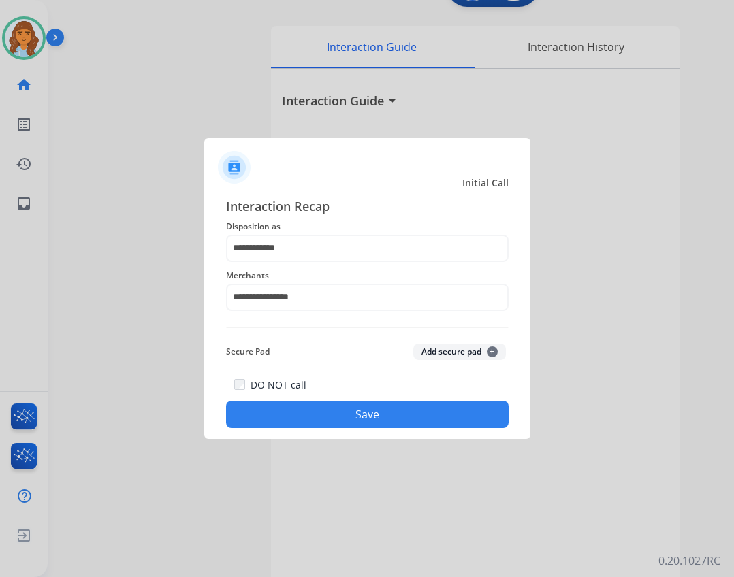
click at [356, 404] on button "Save" at bounding box center [367, 414] width 282 height 27
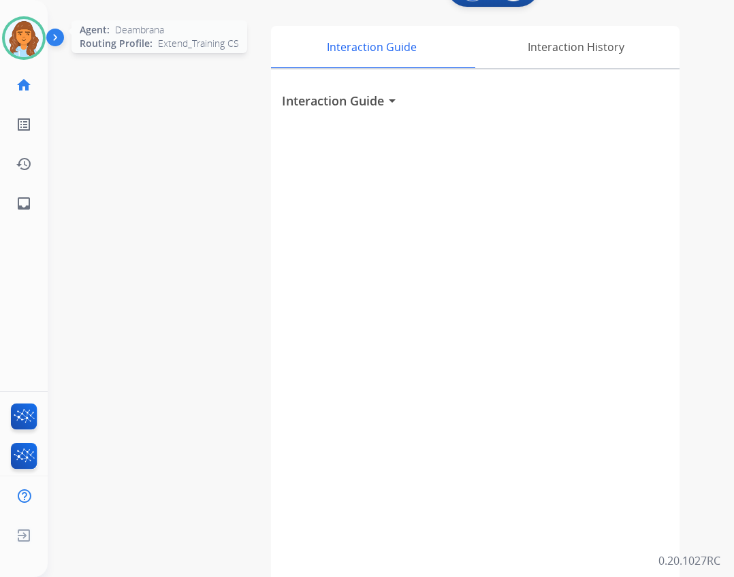
click at [31, 40] on img at bounding box center [24, 38] width 38 height 38
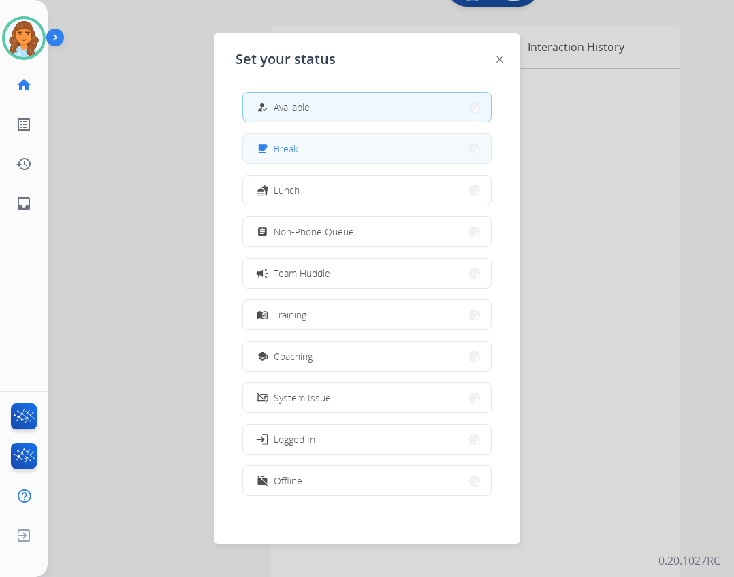
click at [299, 150] on button "free_breakfast Break" at bounding box center [367, 148] width 248 height 29
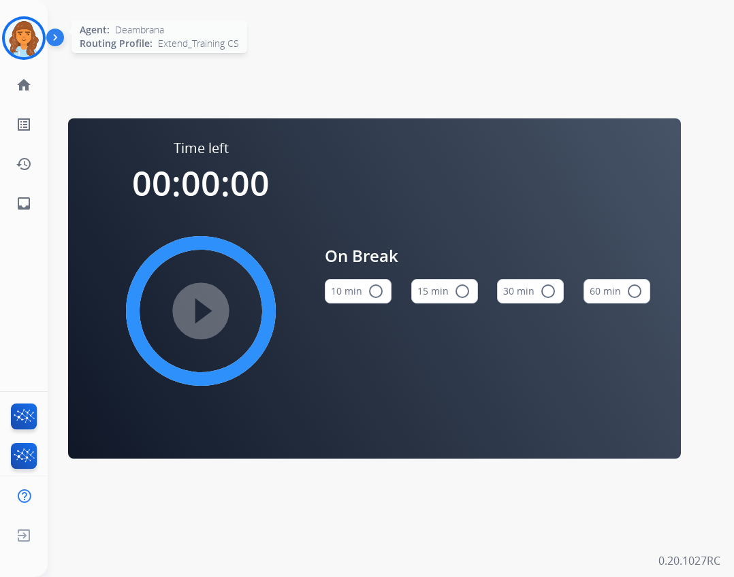
click at [33, 32] on img at bounding box center [24, 38] width 38 height 38
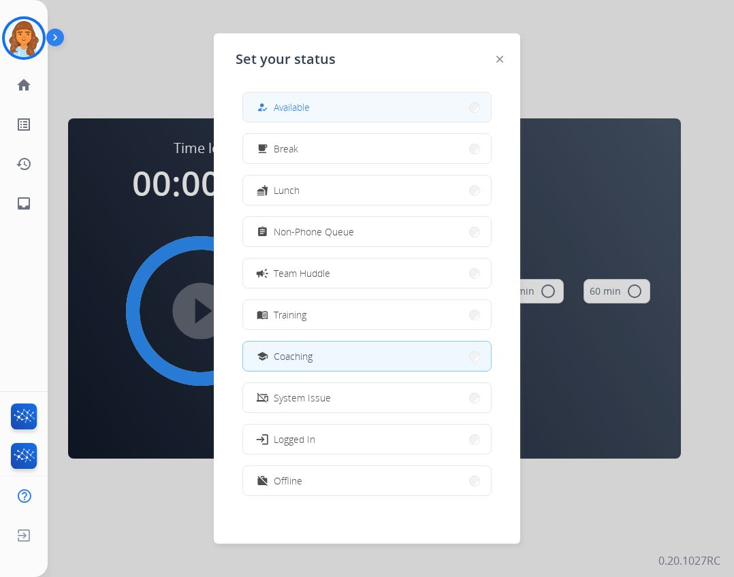
click at [297, 113] on span "Available" at bounding box center [292, 107] width 36 height 14
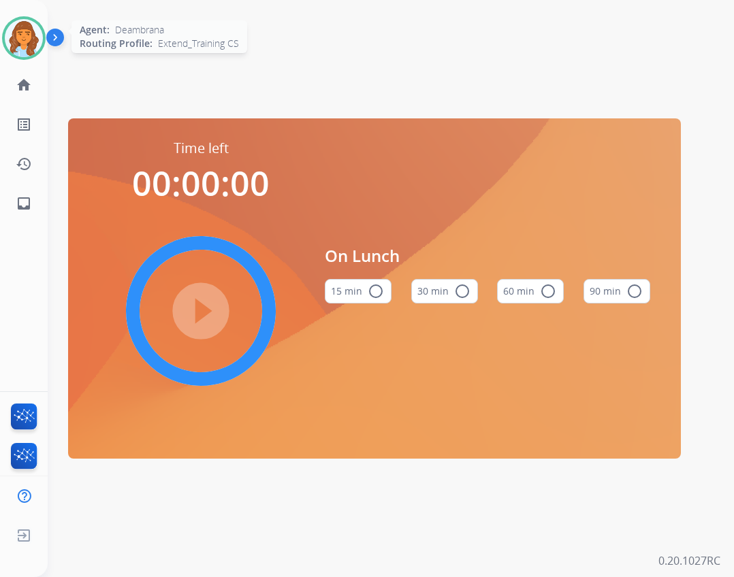
click at [38, 40] on img at bounding box center [24, 38] width 38 height 38
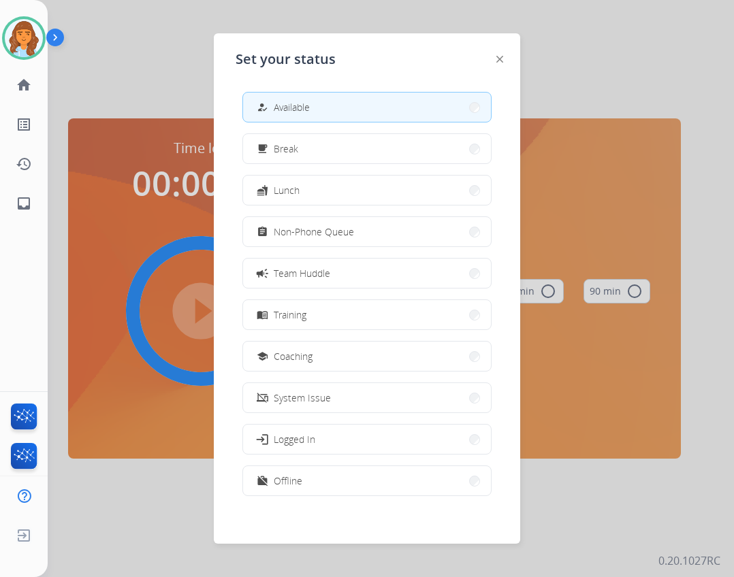
click at [281, 115] on button "how_to_reg Available" at bounding box center [367, 107] width 248 height 29
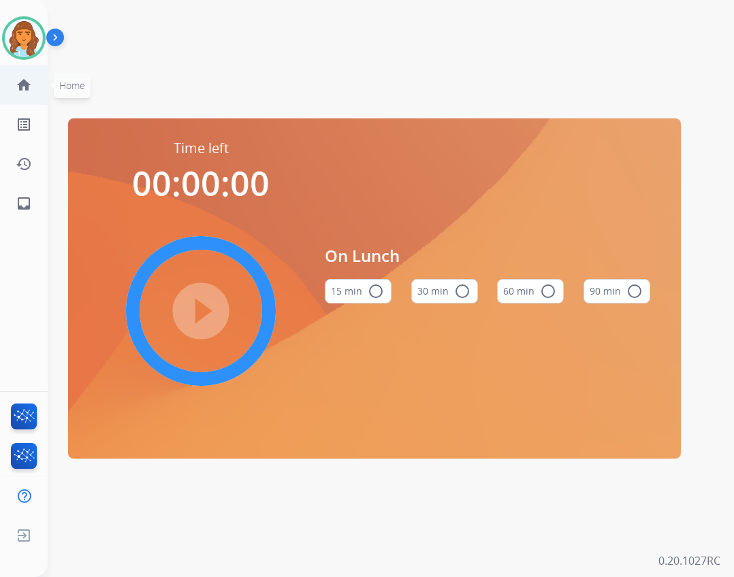
click at [5, 77] on ul "home Home Home" at bounding box center [24, 84] width 48 height 39
click at [44, 86] on ul "home Home Home" at bounding box center [24, 84] width 48 height 39
click at [54, 88] on span "Home" at bounding box center [72, 85] width 37 height 24
click at [42, 87] on link "home Home" at bounding box center [24, 85] width 38 height 38
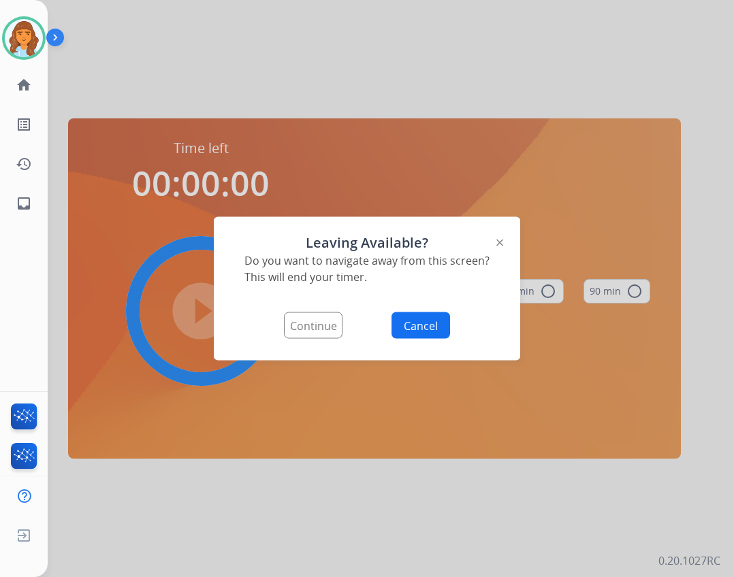
click at [334, 334] on button "Continue" at bounding box center [313, 325] width 59 height 27
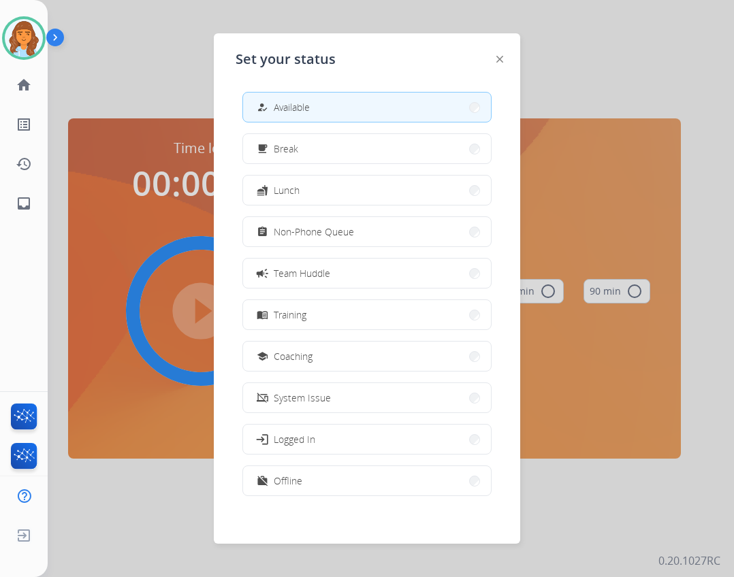
click at [293, 108] on span "Available" at bounding box center [292, 107] width 36 height 14
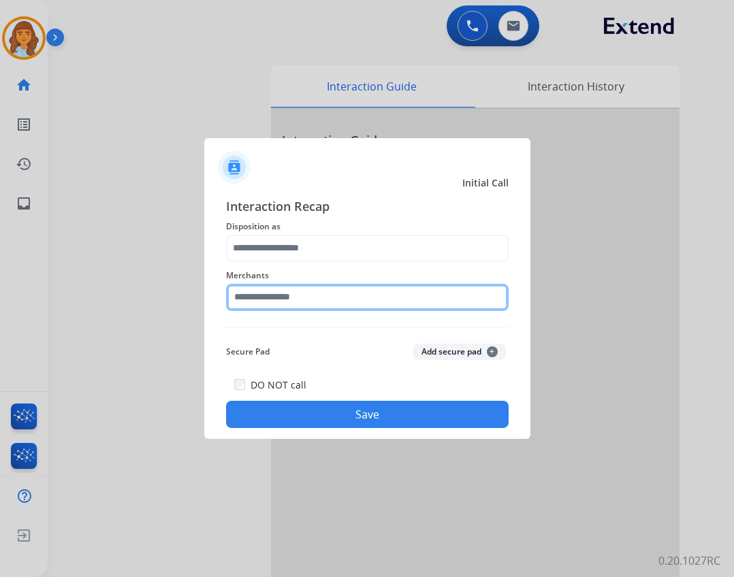
click at [294, 294] on input "text" at bounding box center [367, 297] width 282 height 27
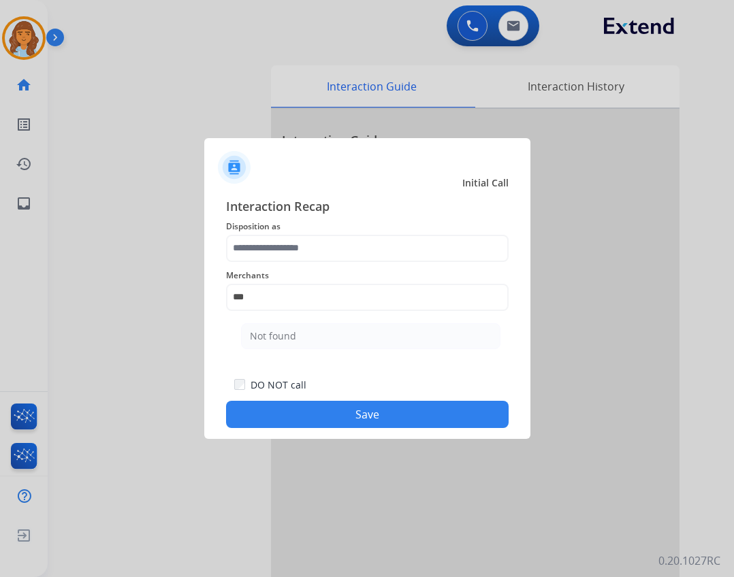
drag, startPoint x: 325, startPoint y: 346, endPoint x: 330, endPoint y: 331, distance: 15.7
click at [330, 334] on li "Not found" at bounding box center [370, 336] width 259 height 26
type input "*********"
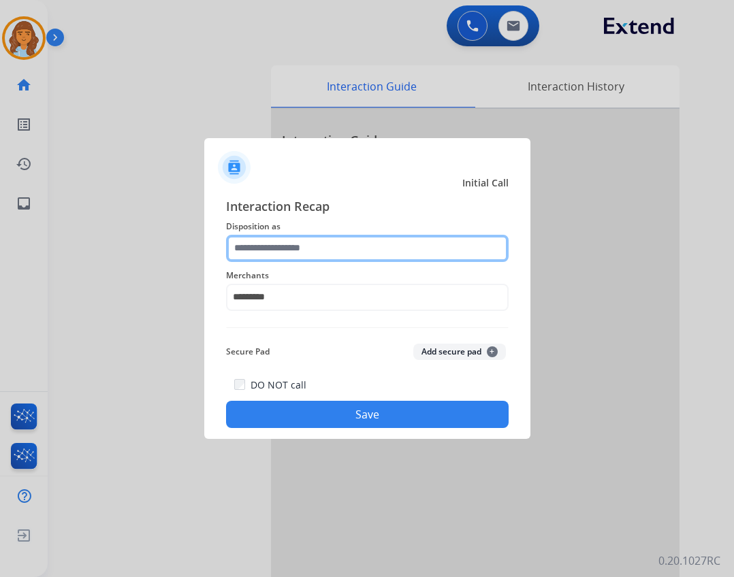
click at [329, 243] on input "text" at bounding box center [367, 248] width 282 height 27
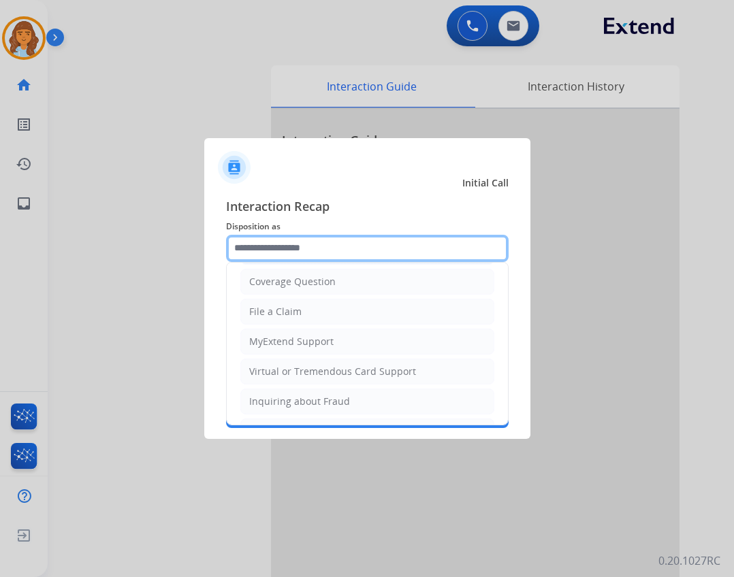
scroll to position [212, 0]
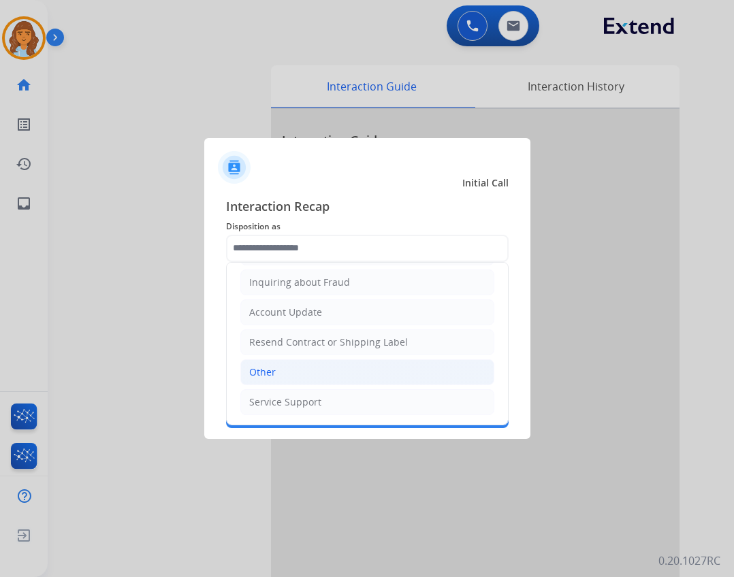
click at [299, 384] on li "Other" at bounding box center [367, 372] width 254 height 26
type input "*****"
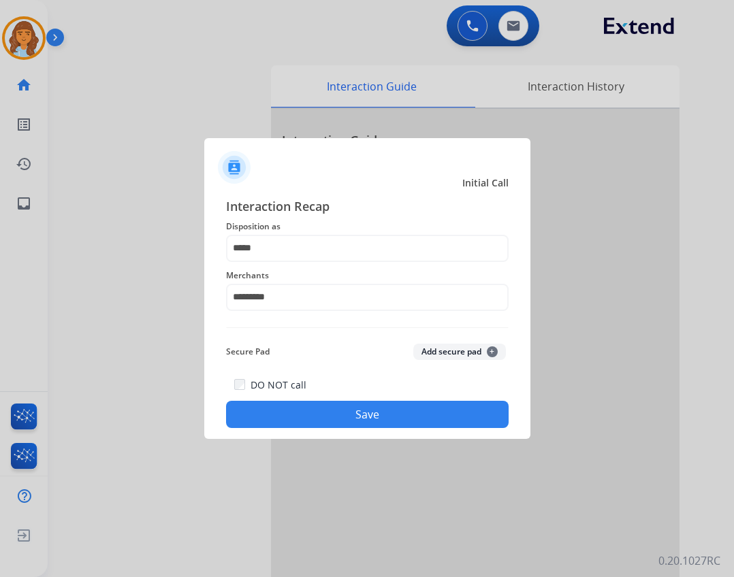
click at [333, 424] on button "Save" at bounding box center [367, 414] width 282 height 27
